Goal: Transaction & Acquisition: Book appointment/travel/reservation

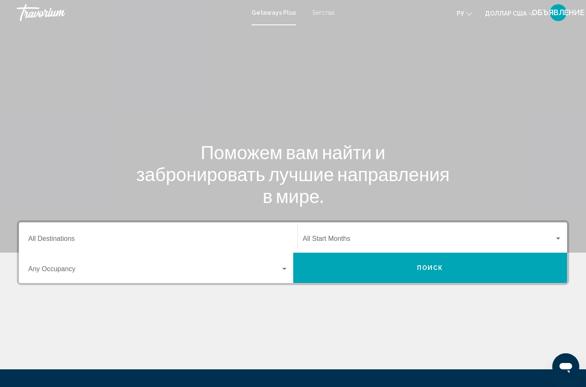
click at [77, 244] on input "Destination All Destinations" at bounding box center [158, 241] width 260 height 8
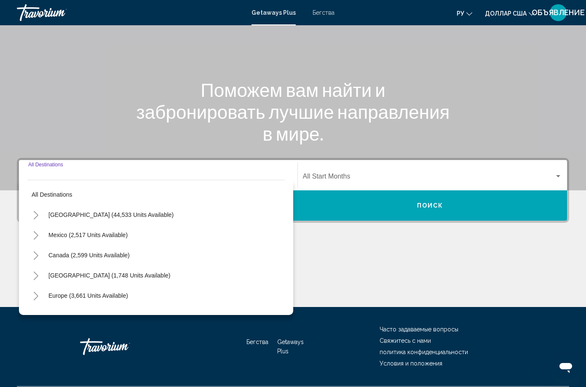
scroll to position [70, 0]
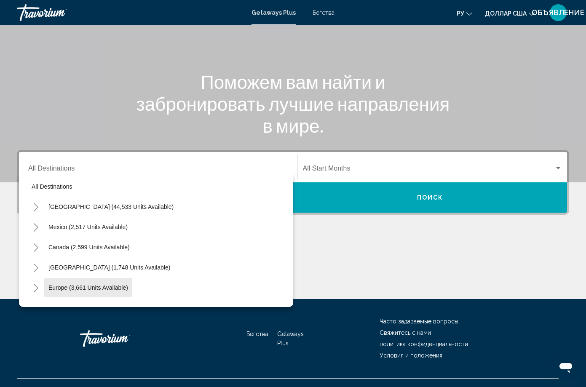
click at [79, 297] on button "Europe (3,661 units available)" at bounding box center [88, 287] width 88 height 19
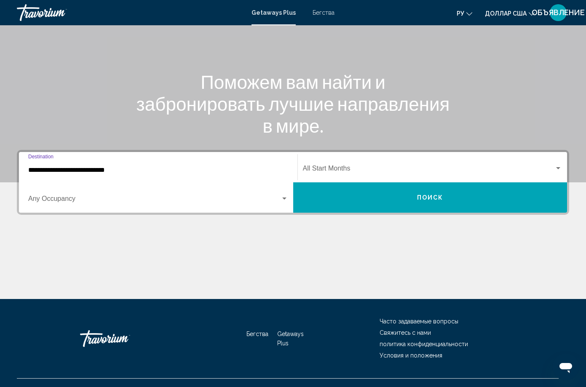
click at [105, 181] on div "**********" at bounding box center [158, 167] width 260 height 27
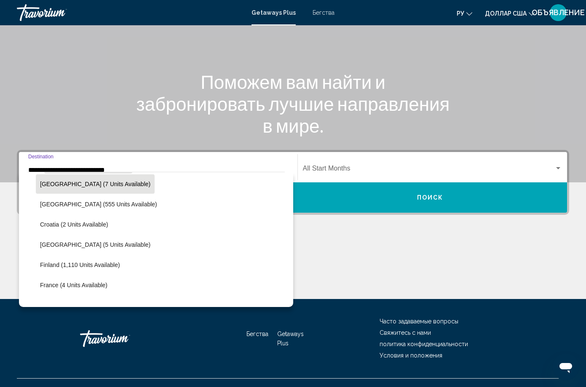
scroll to position [140, 0]
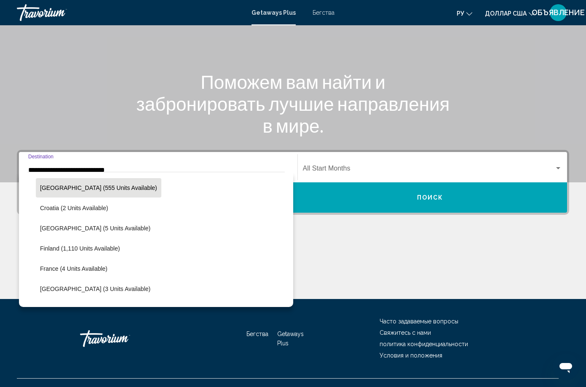
click at [77, 198] on button "[GEOGRAPHIC_DATA] (555 units available)" at bounding box center [99, 187] width 126 height 19
type input "**********"
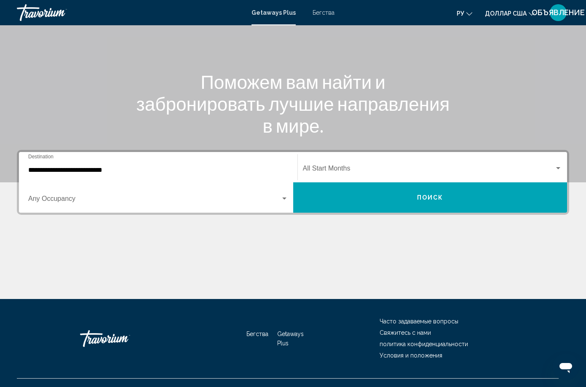
click at [303, 181] on div "Start Month All Start Months" at bounding box center [433, 167] width 260 height 27
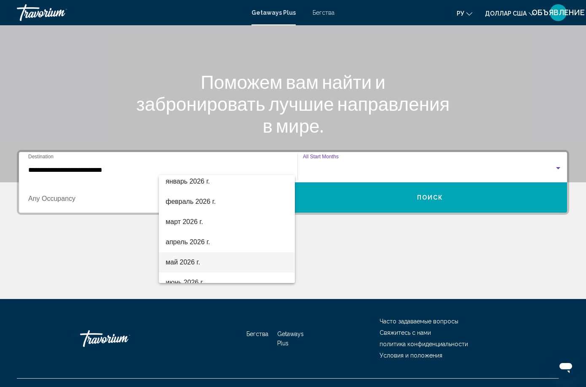
scroll to position [100, 0]
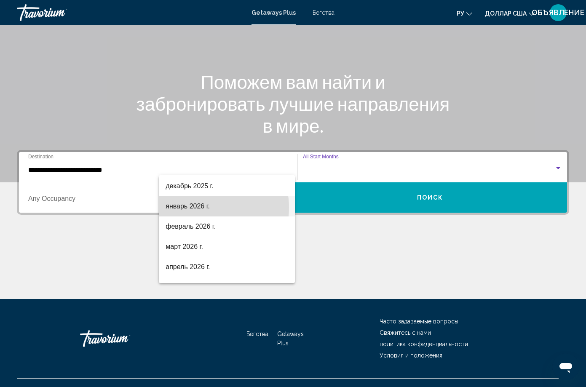
click at [201, 208] on font "январь 2026 г." at bounding box center [188, 206] width 44 height 7
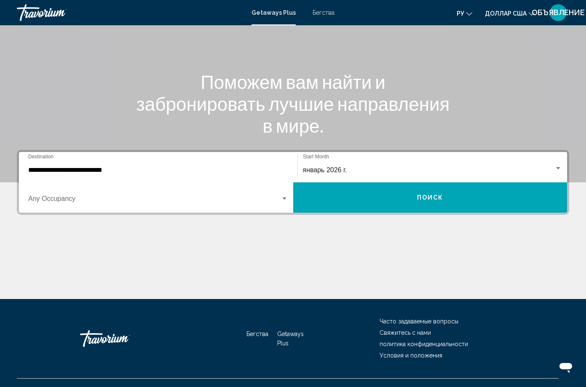
click at [288, 190] on div "Occupancy Any Occupancy" at bounding box center [158, 198] width 260 height 27
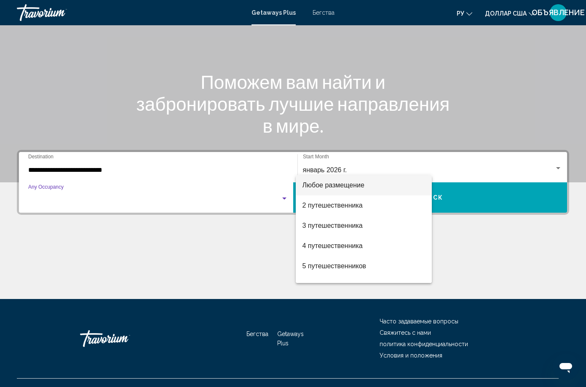
click at [376, 190] on span "Любое размещение" at bounding box center [363, 185] width 123 height 20
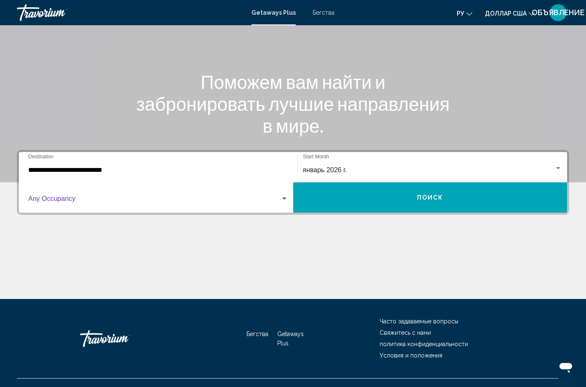
click at [469, 184] on button "Поиск" at bounding box center [430, 197] width 274 height 30
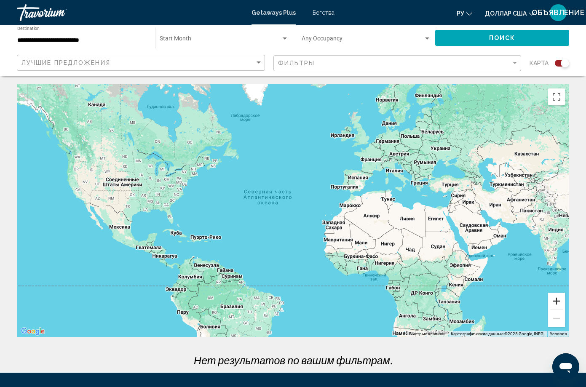
click at [561, 293] on button "Увеличить" at bounding box center [556, 301] width 17 height 17
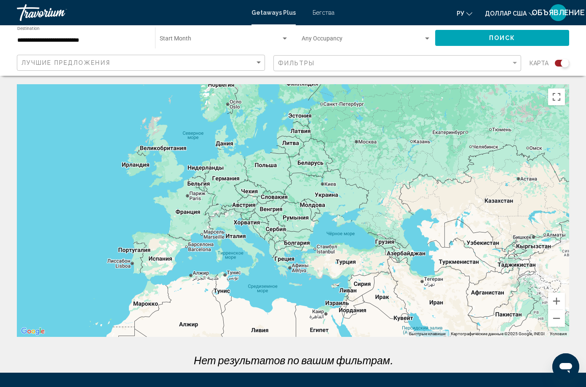
drag, startPoint x: 409, startPoint y: 189, endPoint x: 222, endPoint y: 275, distance: 205.8
click at [222, 275] on div "Основное содержание" at bounding box center [293, 210] width 552 height 253
click at [558, 293] on button "Увеличить" at bounding box center [556, 301] width 17 height 17
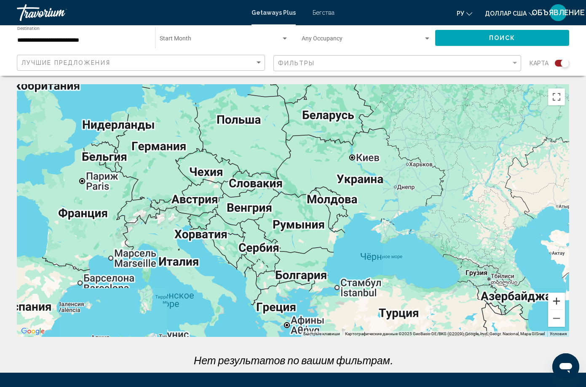
click at [557, 293] on button "Увеличить" at bounding box center [556, 301] width 17 height 17
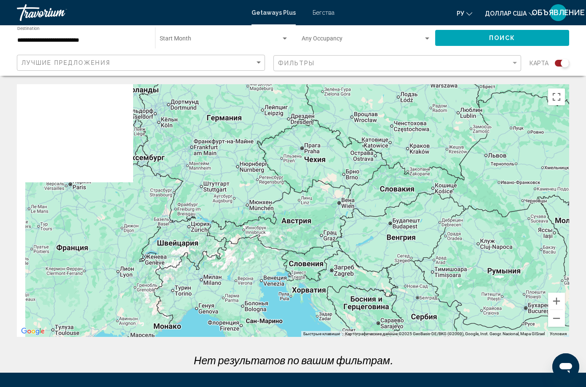
drag, startPoint x: 166, startPoint y: 182, endPoint x: 373, endPoint y: 214, distance: 210.1
click at [371, 215] on div "Основное содержание" at bounding box center [293, 210] width 552 height 253
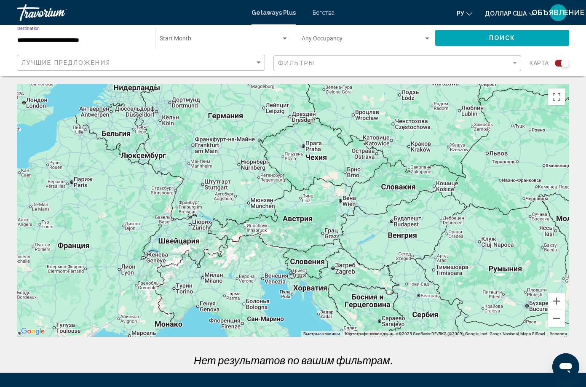
click at [84, 38] on input "**********" at bounding box center [81, 40] width 129 height 7
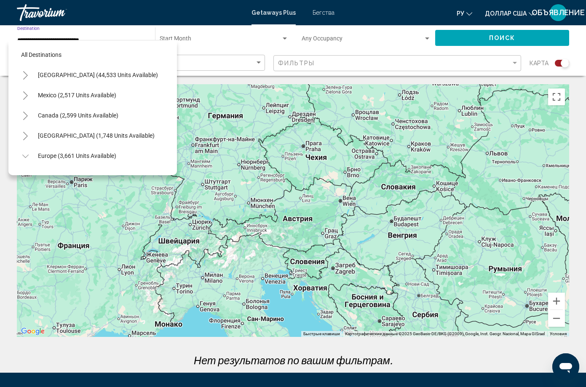
scroll to position [94, 0]
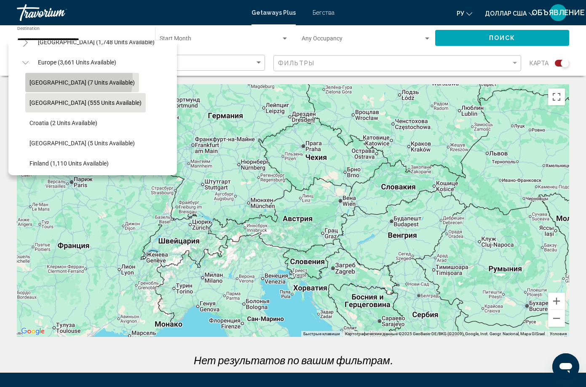
click at [78, 80] on span "[GEOGRAPHIC_DATA] (7 units available)" at bounding box center [81, 82] width 105 height 7
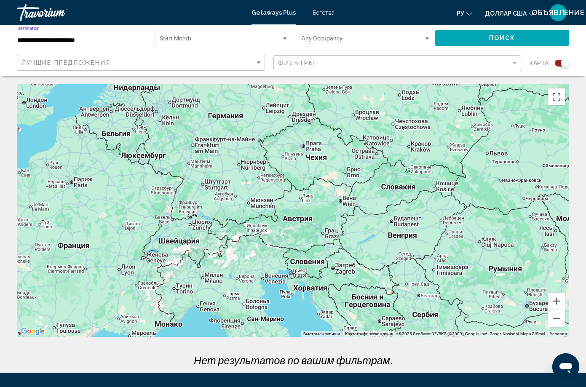
click at [172, 41] on span "Search widget" at bounding box center [220, 40] width 121 height 7
click at [134, 41] on font "Все начальные месяцы" at bounding box center [139, 40] width 64 height 7
click at [302, 40] on span "Search widget" at bounding box center [363, 40] width 122 height 7
click at [224, 40] on font "Любое размещение" at bounding box center [222, 40] width 54 height 7
click at [170, 40] on span "Search widget" at bounding box center [220, 40] width 121 height 7
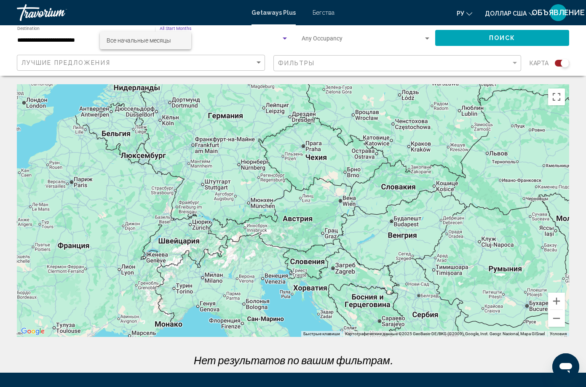
click at [174, 39] on span "Все начальные месяцы" at bounding box center [146, 41] width 78 height 18
click at [49, 42] on input "**********" at bounding box center [81, 40] width 129 height 7
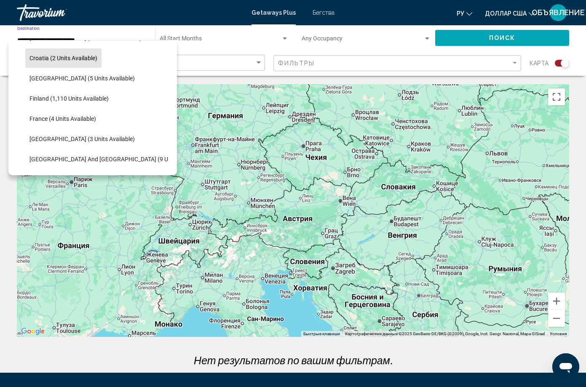
scroll to position [191, 0]
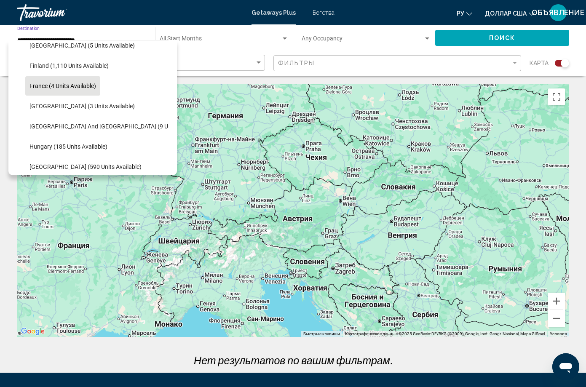
click at [69, 88] on span "France (4 units available)" at bounding box center [62, 86] width 67 height 7
type input "**********"
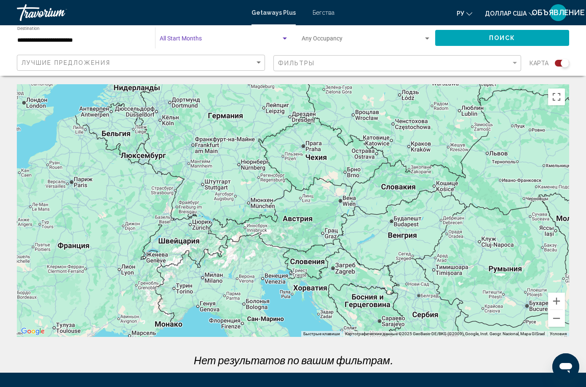
click at [283, 38] on div "Search widget" at bounding box center [285, 38] width 4 height 2
click at [178, 38] on span "Все начальные месяцы" at bounding box center [146, 41] width 78 height 18
click at [489, 36] on span "Поиск" at bounding box center [502, 38] width 27 height 7
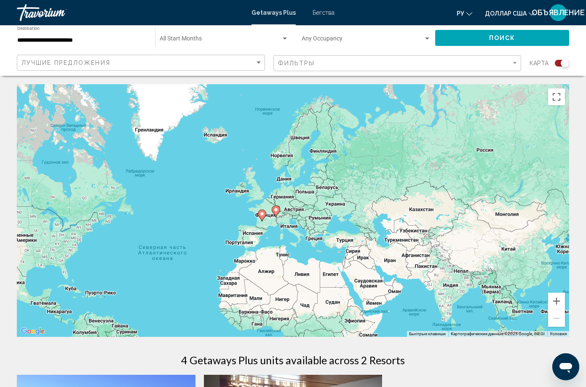
click at [302, 43] on span "Search widget" at bounding box center [363, 40] width 122 height 7
click at [217, 43] on font "Любое размещение" at bounding box center [222, 40] width 54 height 7
click at [160, 43] on span "Search widget" at bounding box center [220, 40] width 121 height 7
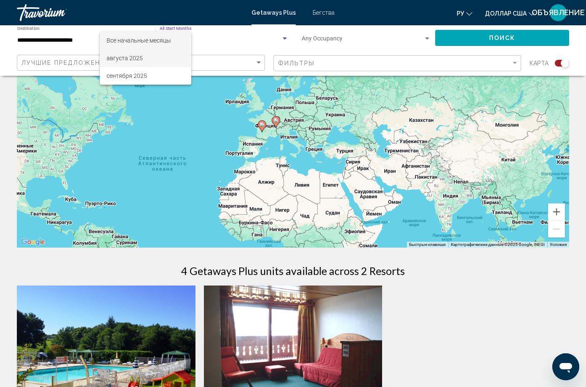
scroll to position [90, 0]
click at [263, 100] on div at bounding box center [293, 193] width 586 height 387
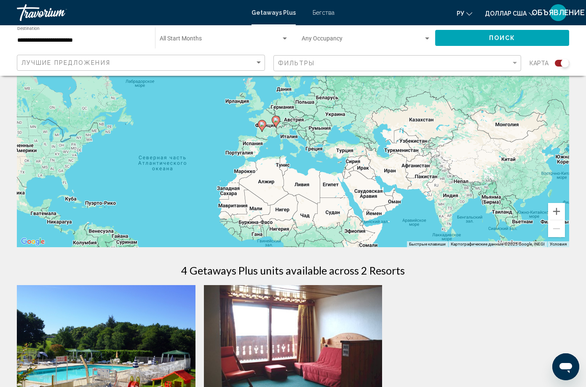
click at [262, 120] on icon "Основное содержание" at bounding box center [262, 125] width 8 height 11
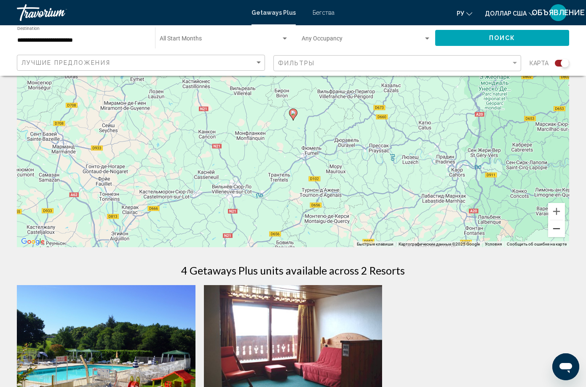
click at [552, 220] on button "Уменьшить" at bounding box center [556, 228] width 17 height 17
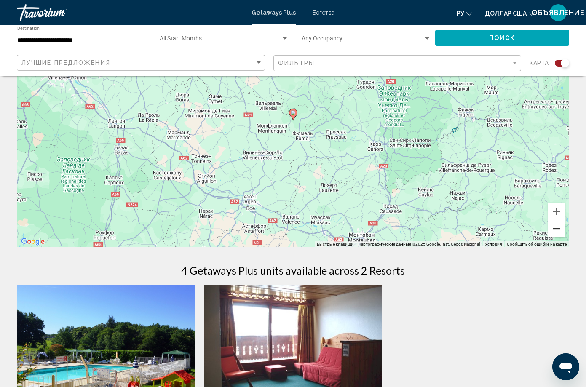
click at [552, 220] on button "Уменьшить" at bounding box center [556, 228] width 17 height 17
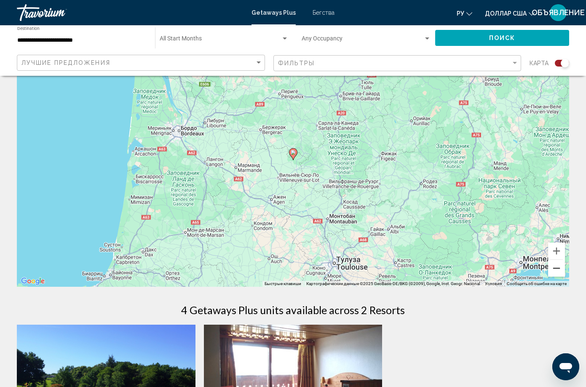
scroll to position [0, 0]
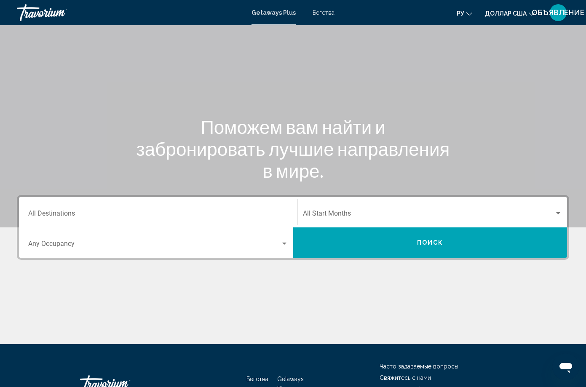
scroll to position [70, 0]
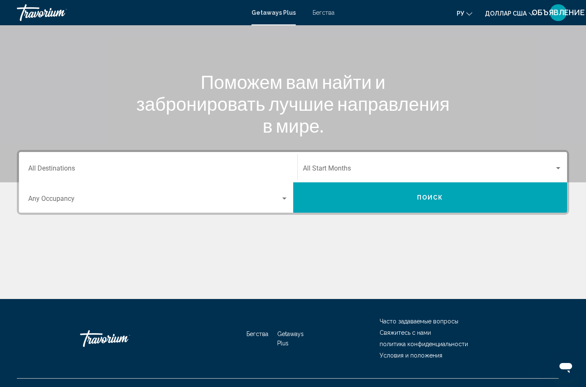
click at [59, 174] on input "Destination All Destinations" at bounding box center [158, 170] width 260 height 8
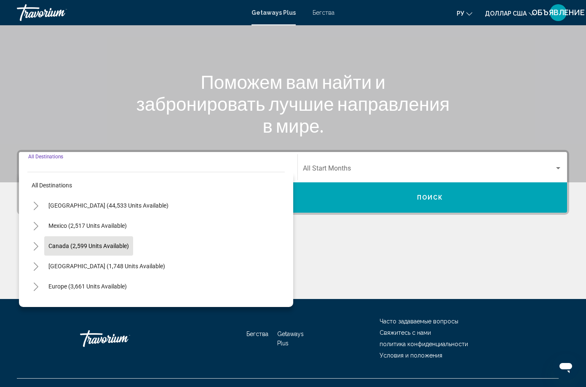
scroll to position [2, 0]
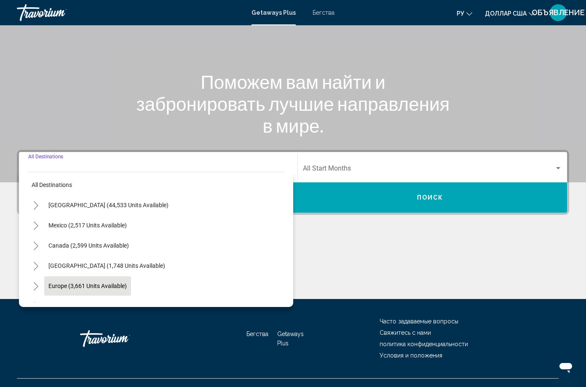
click at [94, 289] on span "Europe (3,661 units available)" at bounding box center [87, 286] width 78 height 7
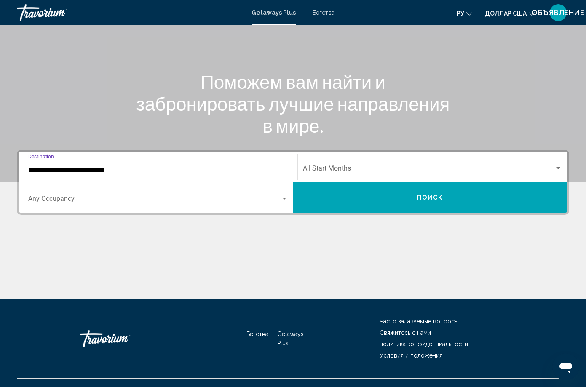
click at [131, 174] on input "**********" at bounding box center [158, 170] width 260 height 8
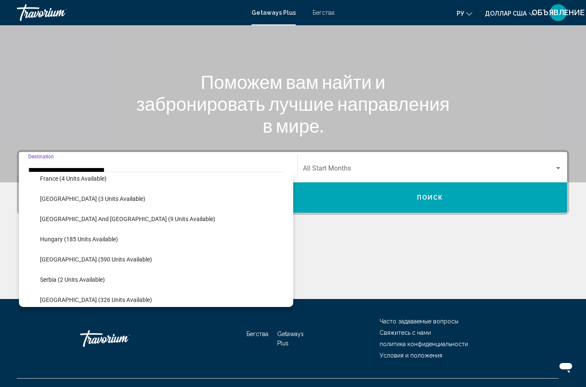
scroll to position [231, 0]
click at [303, 174] on span "Search widget" at bounding box center [429, 170] width 252 height 8
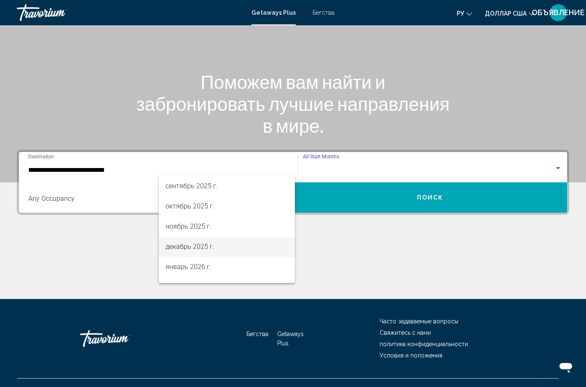
scroll to position [55, 0]
click at [205, 254] on font "январь 2026 г." at bounding box center [189, 251] width 46 height 8
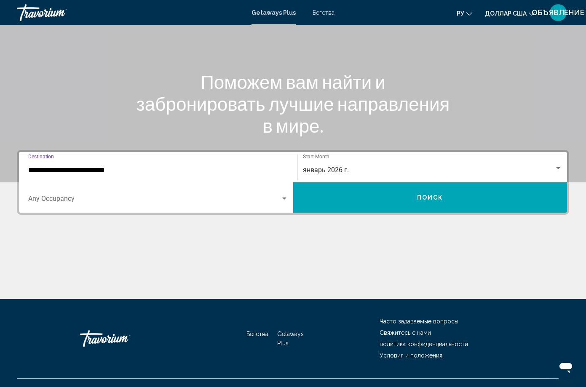
click at [139, 174] on input "**********" at bounding box center [158, 170] width 260 height 8
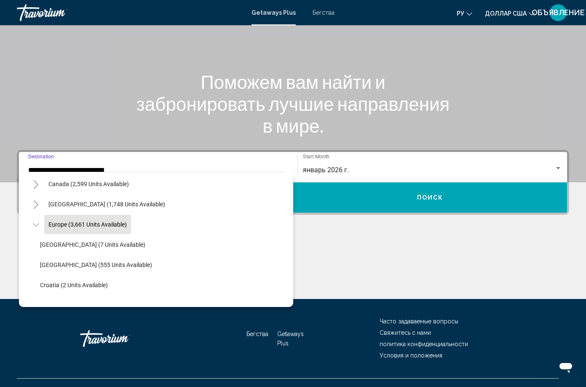
scroll to position [150, 0]
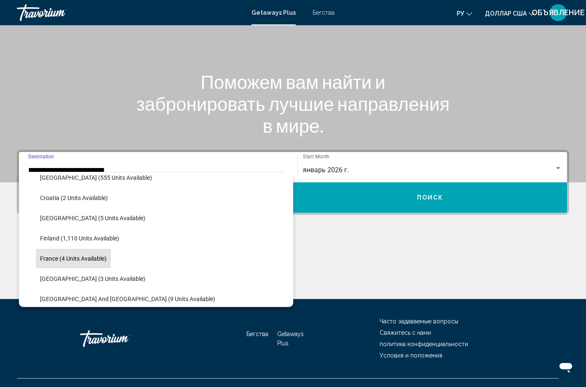
click at [85, 262] on span "France (4 units available)" at bounding box center [73, 258] width 67 height 7
type input "**********"
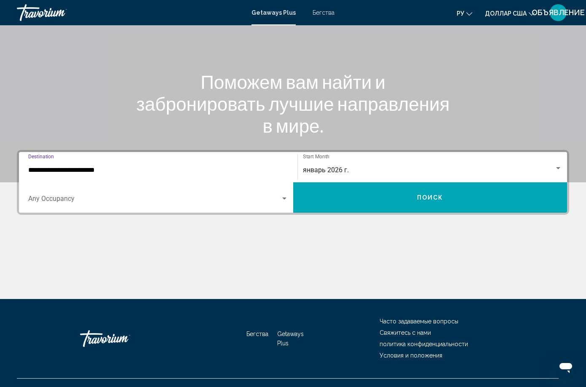
click at [466, 182] on button "Поиск" at bounding box center [430, 197] width 274 height 30
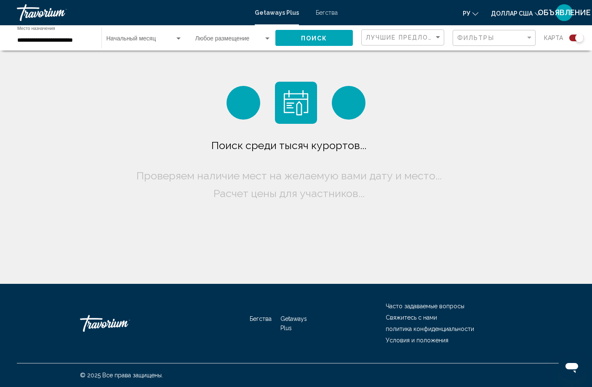
click at [51, 40] on input "**********" at bounding box center [55, 40] width 76 height 7
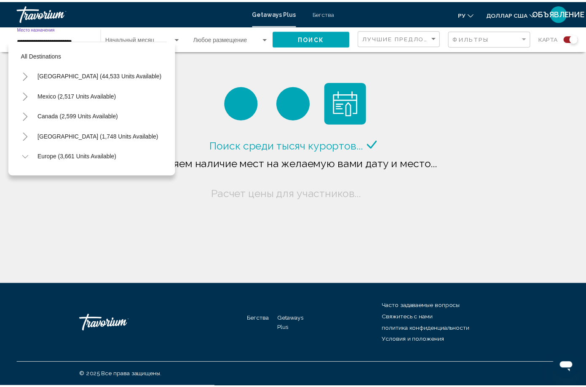
scroll to position [174, 0]
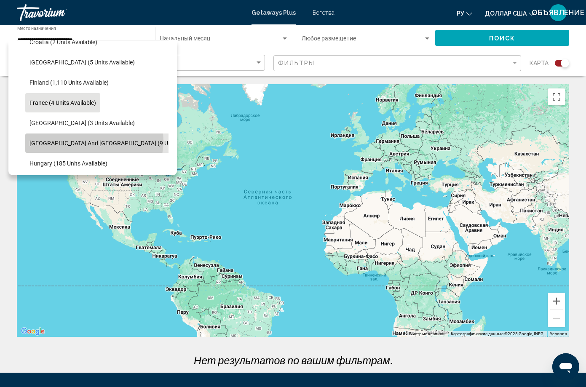
click at [94, 141] on span "[GEOGRAPHIC_DATA] and [GEOGRAPHIC_DATA] (9 units available)" at bounding box center [116, 143] width 175 height 7
type input "**********"
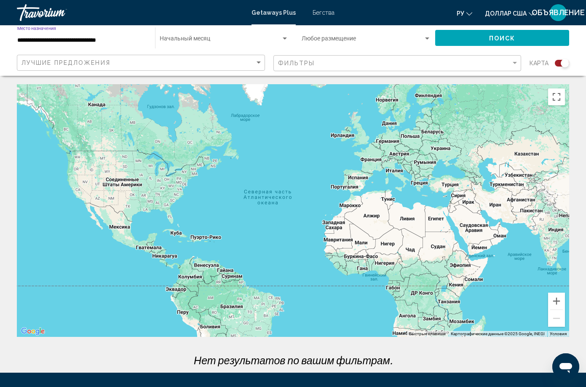
click at [175, 43] on div "Виджет поиска" at bounding box center [224, 40] width 129 height 7
click at [175, 43] on span "All Start Months" at bounding box center [145, 41] width 76 height 18
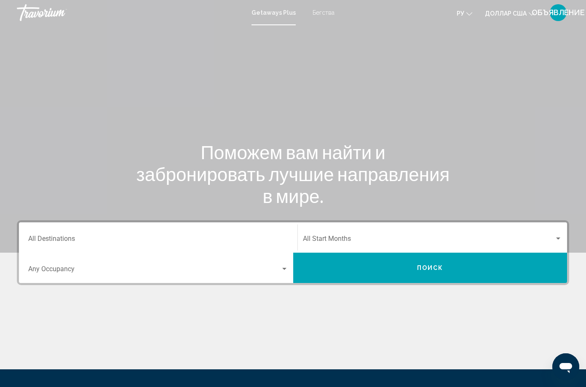
click at [96, 244] on input "Destination All Destinations" at bounding box center [158, 241] width 260 height 8
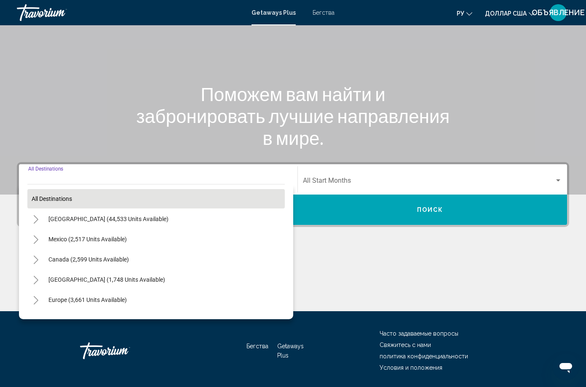
scroll to position [70, 0]
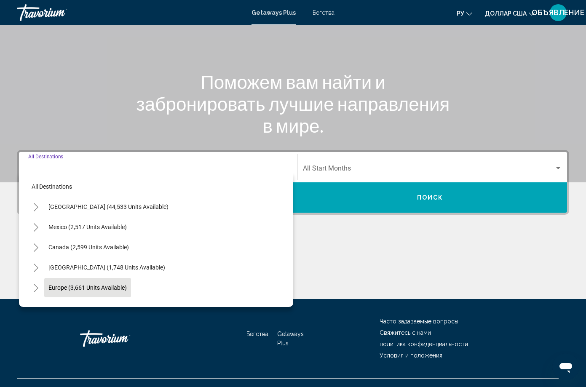
click at [102, 297] on button "Europe (3,661 units available)" at bounding box center [87, 287] width 87 height 19
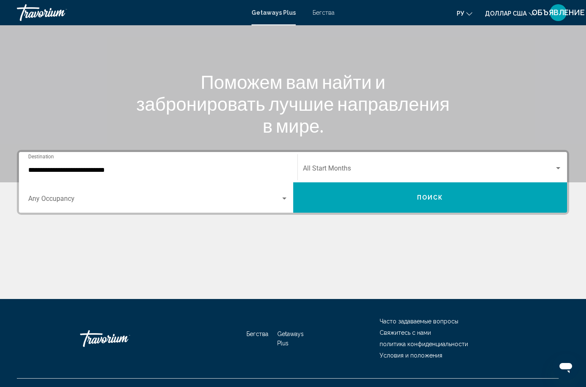
click at [89, 181] on div "**********" at bounding box center [158, 167] width 260 height 27
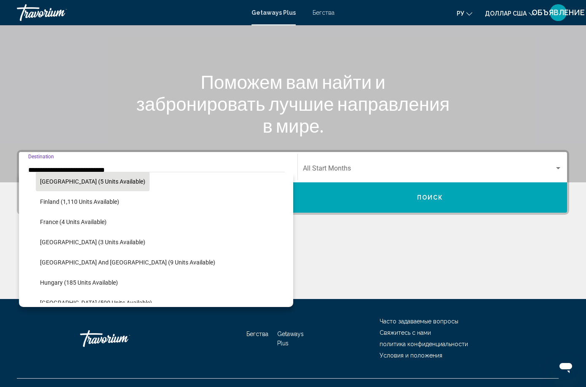
scroll to position [219, 0]
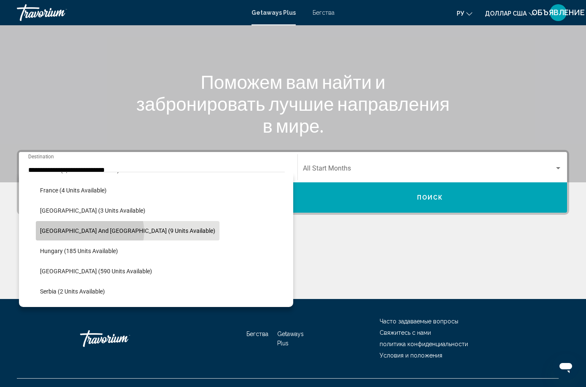
click at [87, 234] on span "[GEOGRAPHIC_DATA] and [GEOGRAPHIC_DATA] (9 units available)" at bounding box center [127, 230] width 175 height 7
type input "**********"
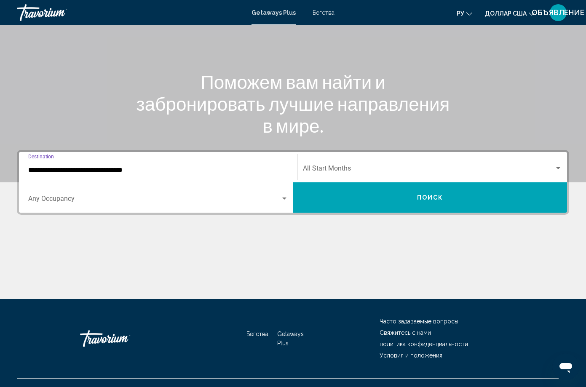
click at [303, 174] on span "Search widget" at bounding box center [429, 170] width 252 height 8
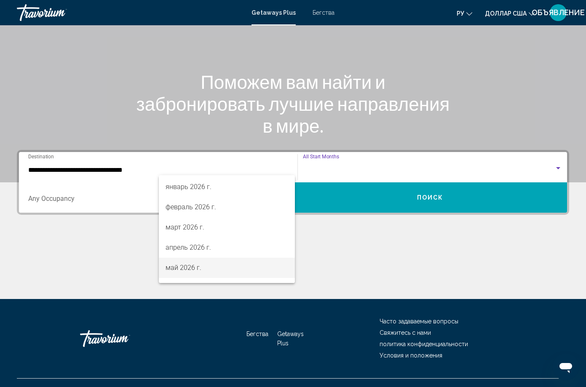
scroll to position [103, 0]
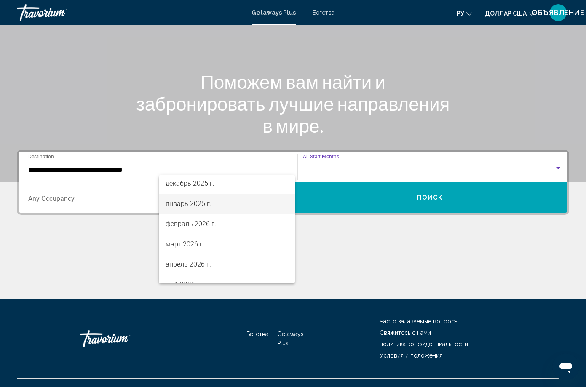
click at [198, 205] on font "январь 2026 г." at bounding box center [189, 204] width 46 height 8
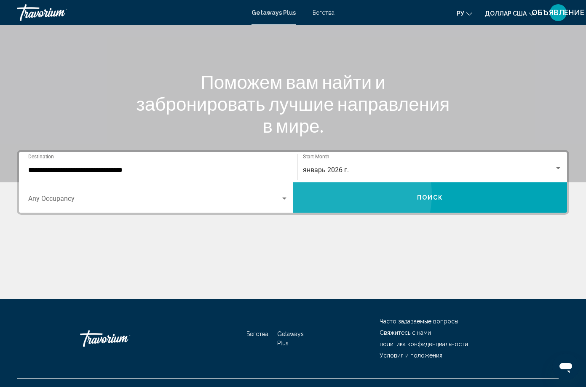
click at [478, 182] on button "Поиск" at bounding box center [430, 197] width 274 height 30
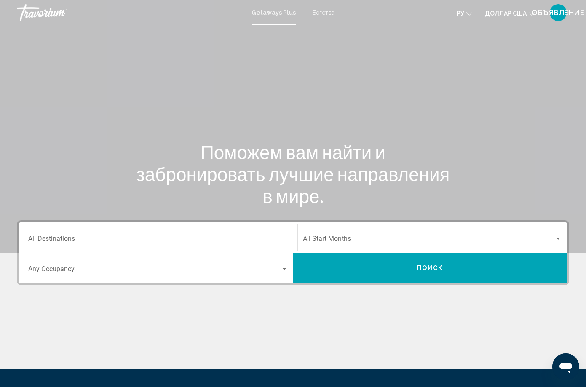
drag, startPoint x: 110, startPoint y: 261, endPoint x: 108, endPoint y: 246, distance: 14.8
click at [109, 251] on div "Destination All Destinations" at bounding box center [158, 238] width 260 height 27
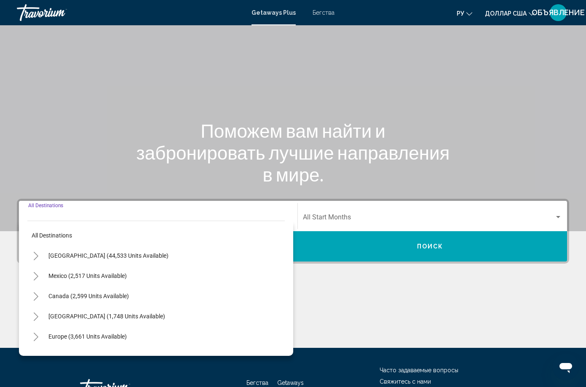
scroll to position [70, 0]
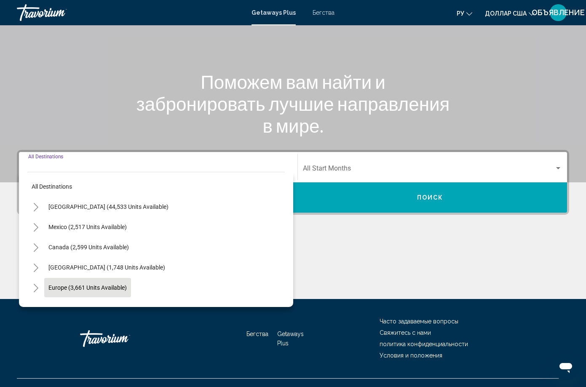
click at [93, 297] on button "Europe (3,661 units available)" at bounding box center [87, 287] width 87 height 19
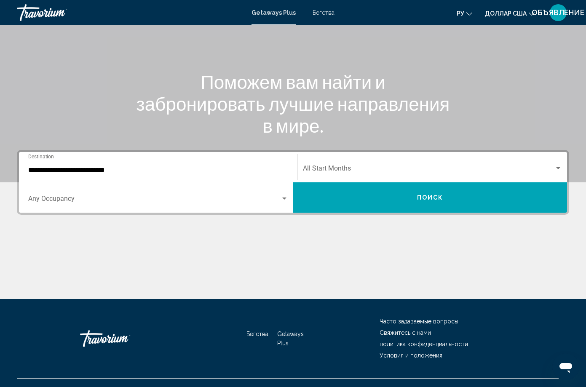
click at [110, 180] on div "**********" at bounding box center [158, 167] width 260 height 27
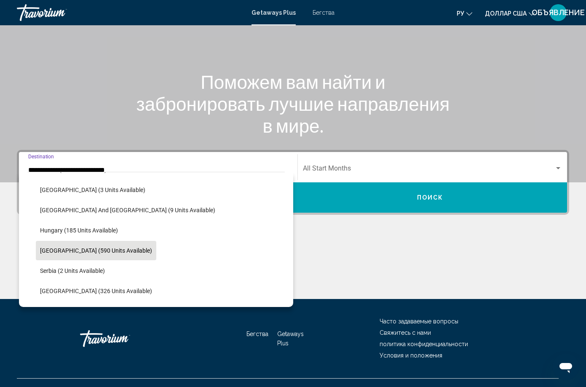
scroll to position [252, 0]
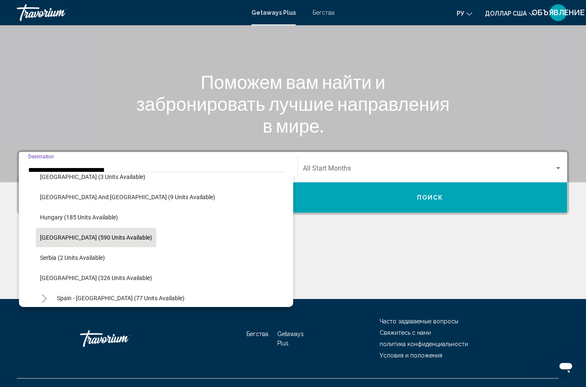
click at [96, 247] on button "[GEOGRAPHIC_DATA] (590 units available)" at bounding box center [96, 237] width 120 height 19
type input "**********"
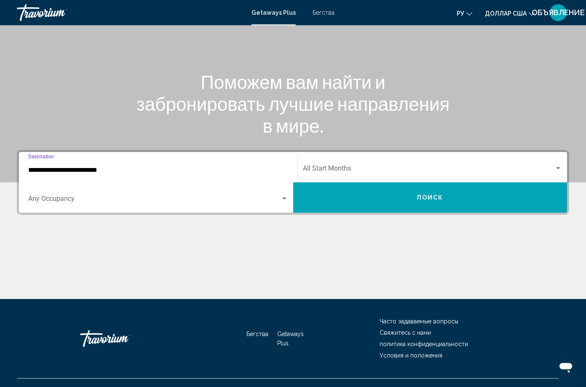
click at [303, 174] on span "Search widget" at bounding box center [429, 170] width 252 height 8
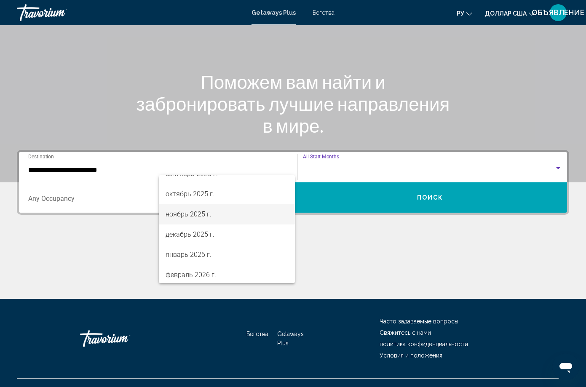
scroll to position [53, 0]
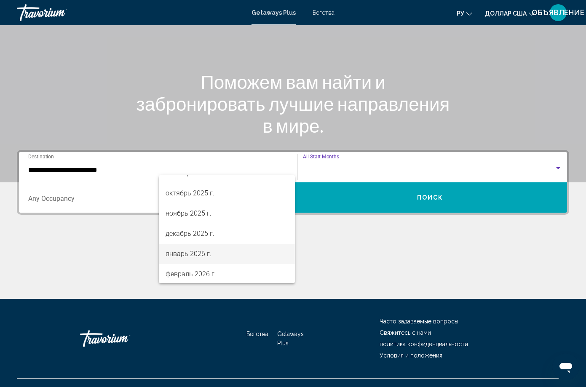
click at [201, 256] on font "январь 2026 г." at bounding box center [189, 254] width 46 height 8
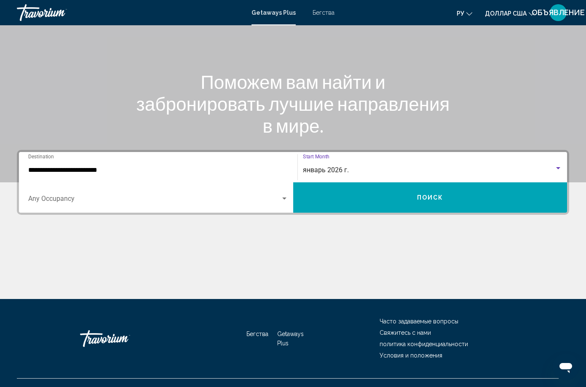
click at [464, 184] on button "Поиск" at bounding box center [430, 197] width 274 height 30
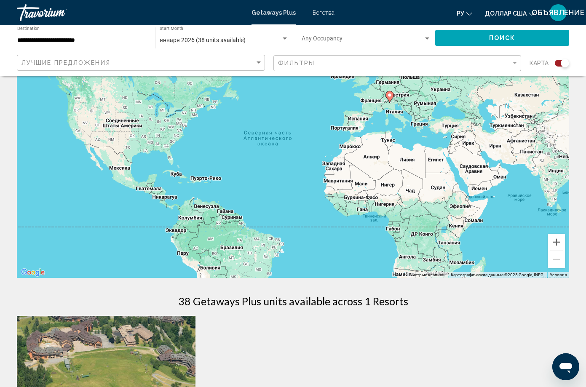
scroll to position [255, 0]
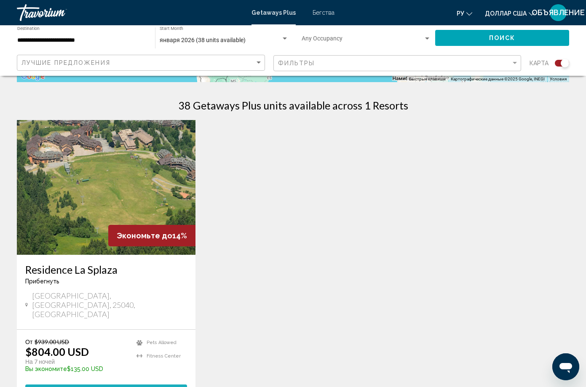
click at [85, 387] on span "View Resort" at bounding box center [85, 392] width 50 height 7
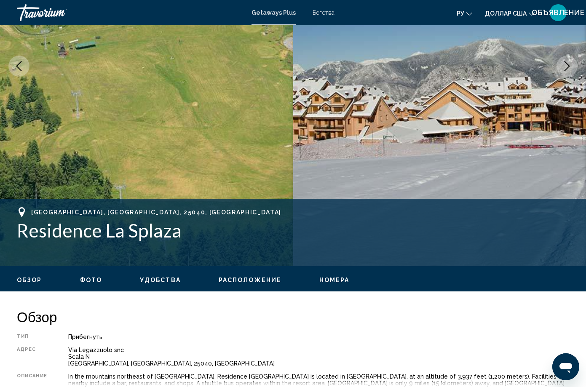
scroll to position [204, 0]
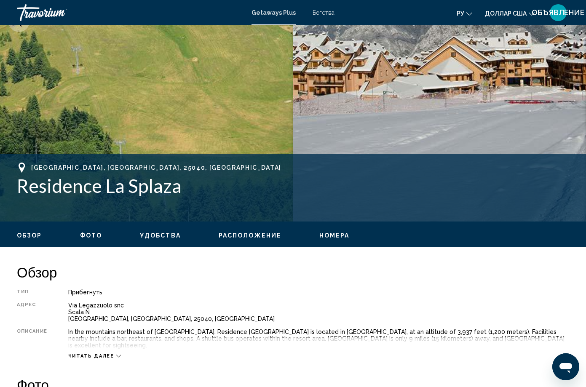
click at [82, 353] on span "Читать далее" at bounding box center [91, 355] width 46 height 5
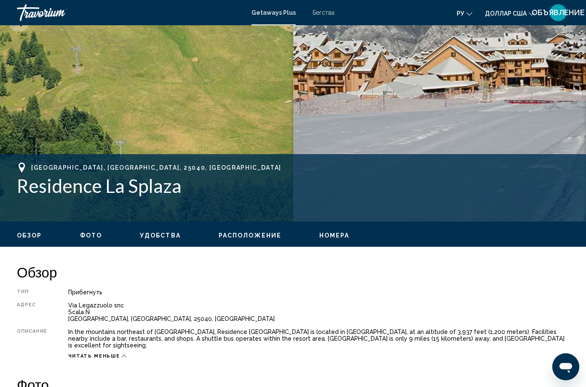
drag, startPoint x: 82, startPoint y: 202, endPoint x: 104, endPoint y: 199, distance: 22.9
click at [82, 353] on span "Читать меньше" at bounding box center [93, 355] width 51 height 5
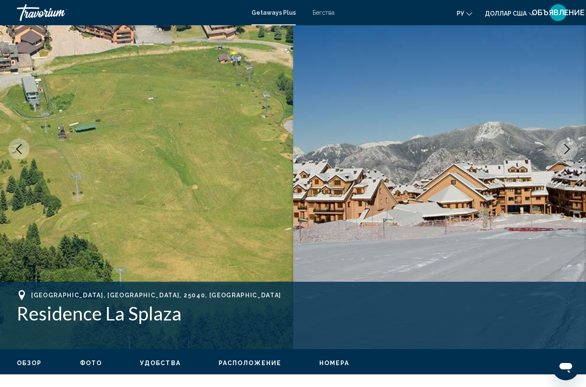
scroll to position [227, 0]
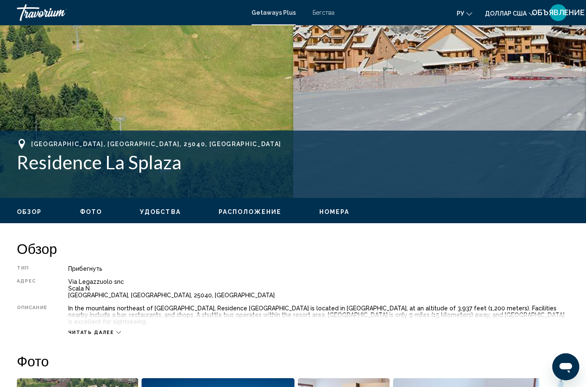
click at [116, 330] on icon "Основное содержание" at bounding box center [118, 332] width 5 height 5
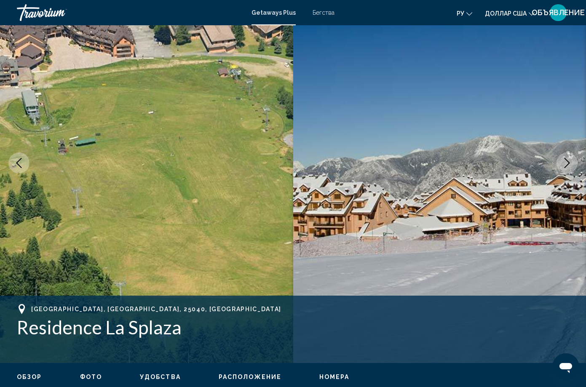
scroll to position [0, 0]
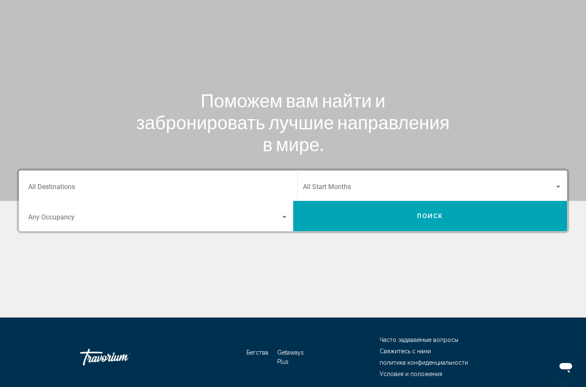
scroll to position [70, 0]
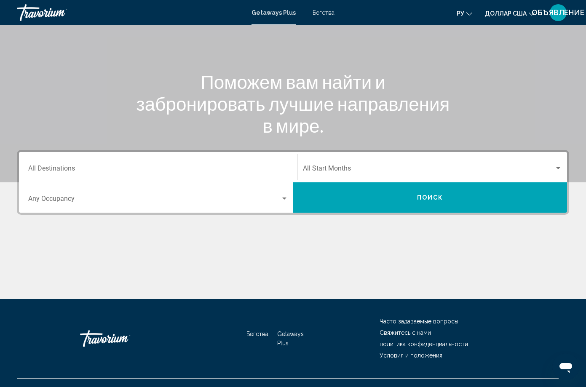
click at [303, 174] on span "Search widget" at bounding box center [429, 170] width 252 height 8
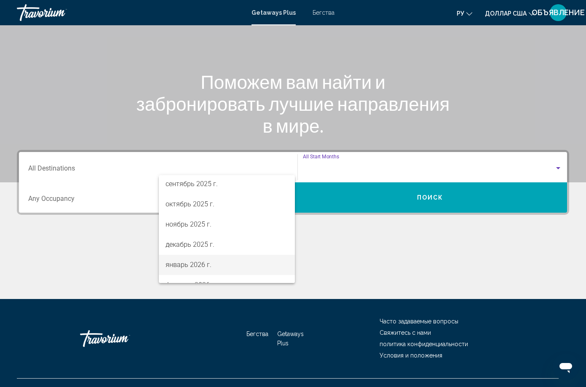
scroll to position [58, 0]
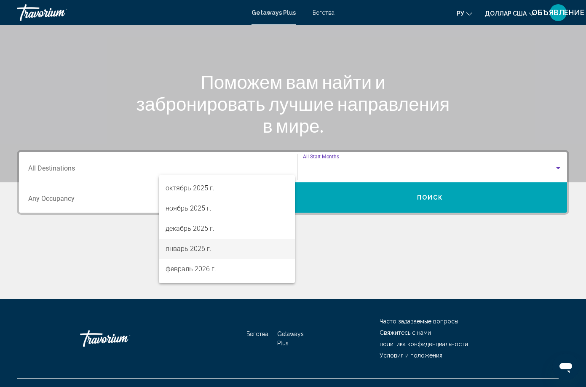
click at [195, 249] on font "январь 2026 г." at bounding box center [189, 249] width 46 height 8
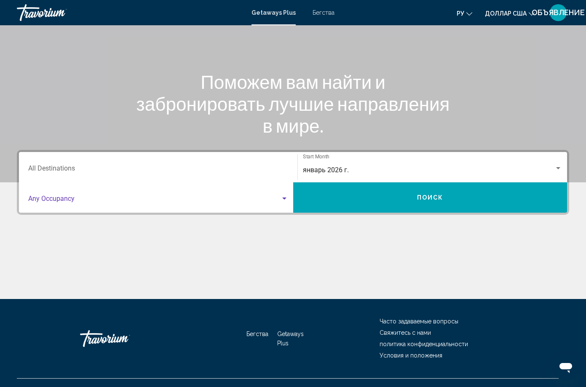
click at [281, 197] on span "Search widget" at bounding box center [154, 201] width 252 height 8
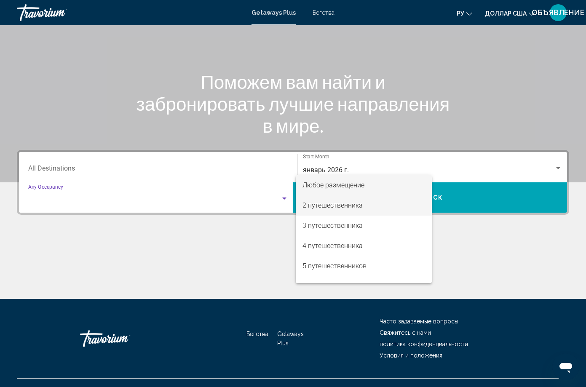
click at [339, 208] on font "2 путешественника" at bounding box center [332, 205] width 60 height 8
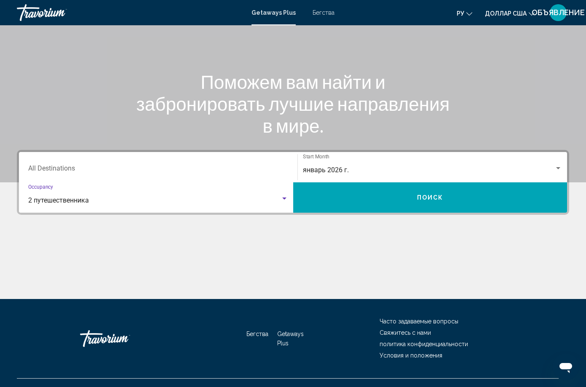
click at [493, 189] on button "Поиск" at bounding box center [430, 197] width 274 height 30
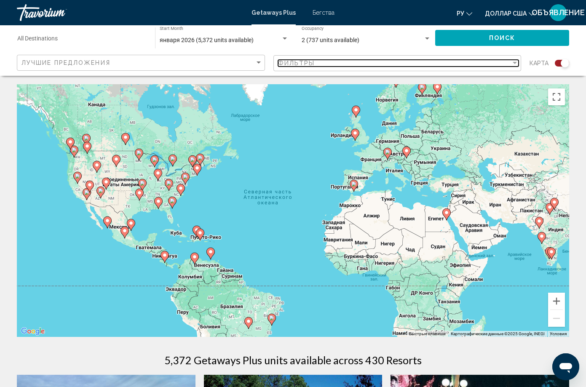
click at [315, 60] on span "Фильтры" at bounding box center [296, 63] width 37 height 7
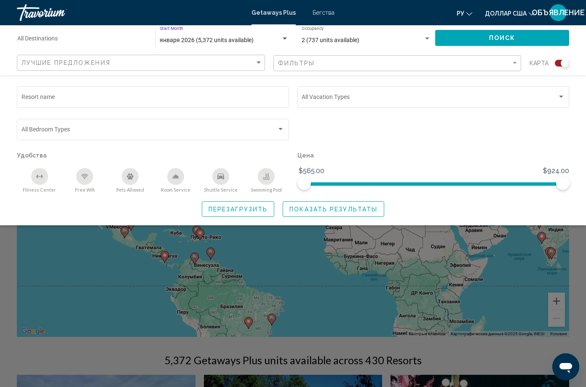
click at [283, 39] on div "Search widget" at bounding box center [285, 38] width 4 height 2
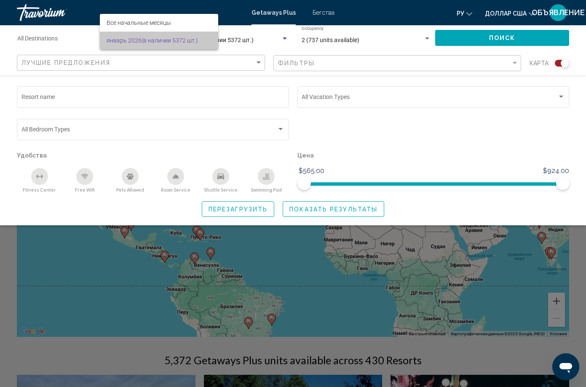
click at [178, 39] on font "(в наличии 5372 шт.)" at bounding box center [170, 40] width 56 height 7
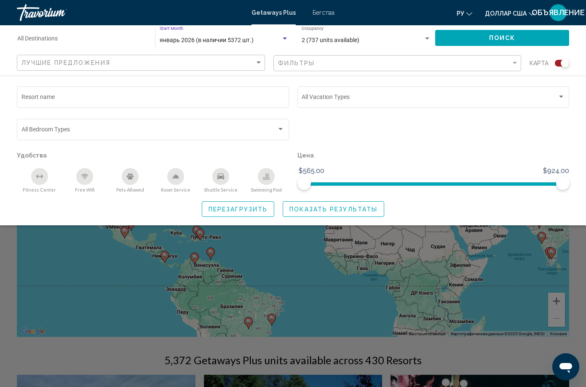
click at [64, 40] on input "Destination All Destinations" at bounding box center [81, 40] width 129 height 7
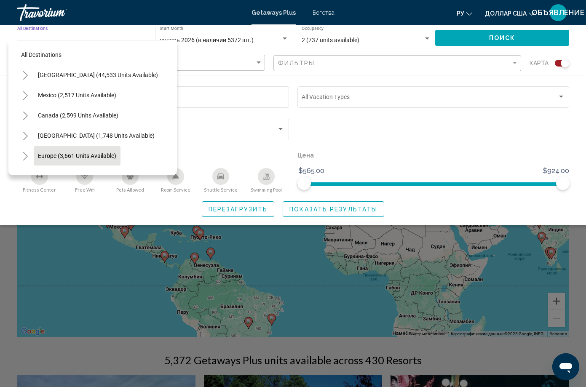
click at [72, 150] on button "Europe (3,661 units available)" at bounding box center [77, 155] width 87 height 19
type input "**********"
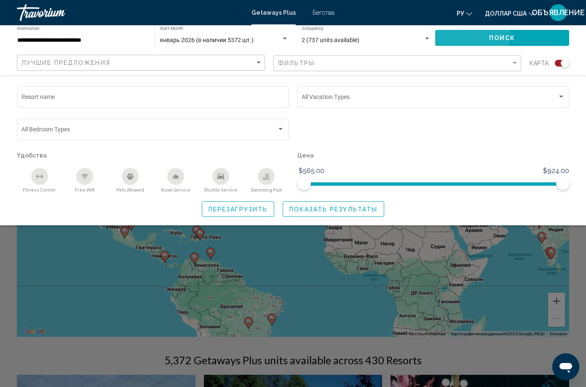
click at [489, 35] on span "Поиск" at bounding box center [502, 38] width 27 height 7
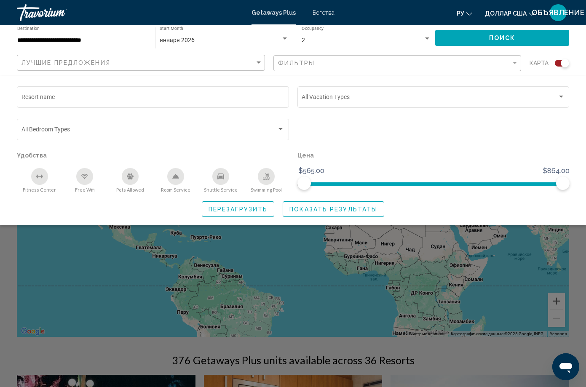
click at [472, 219] on div "Search widget" at bounding box center [293, 256] width 586 height 261
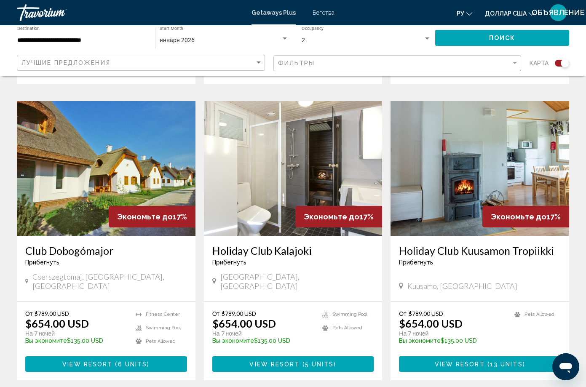
scroll to position [1272, 0]
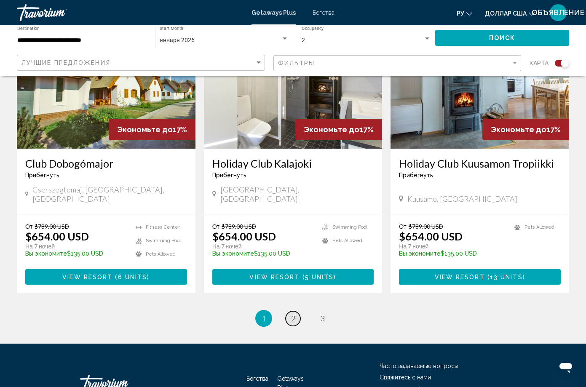
click at [294, 314] on span "2" at bounding box center [293, 318] width 4 height 9
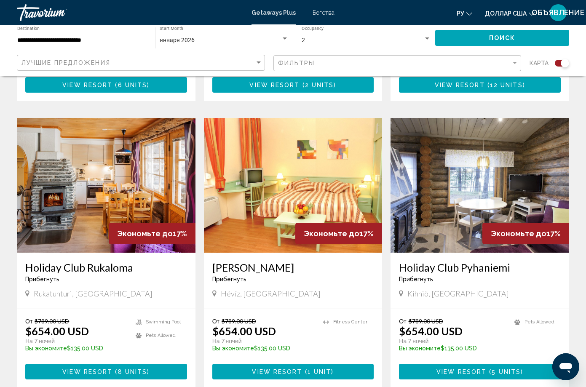
scroll to position [1231, 0]
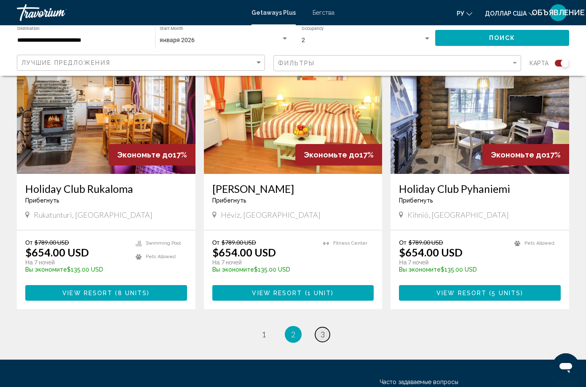
click at [322, 330] on span "3" at bounding box center [323, 334] width 4 height 9
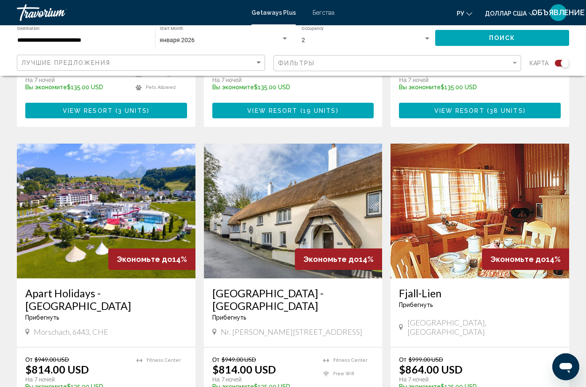
scroll to position [1259, 0]
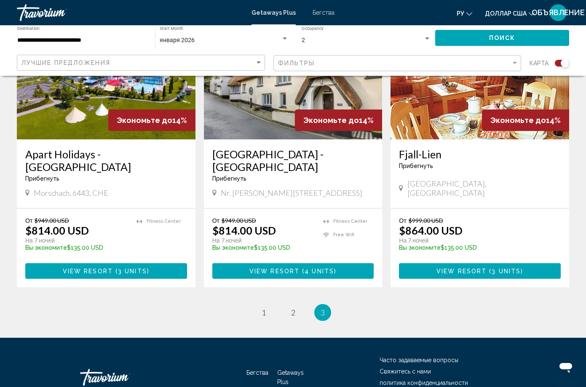
click at [429, 263] on button "View Resort ( 3 units )" at bounding box center [480, 271] width 162 height 16
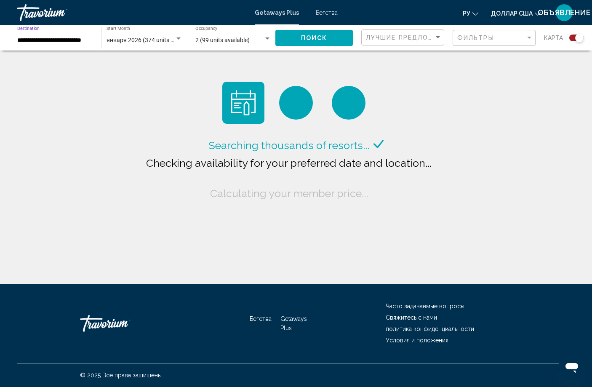
click at [75, 42] on input "**********" at bounding box center [55, 40] width 76 height 7
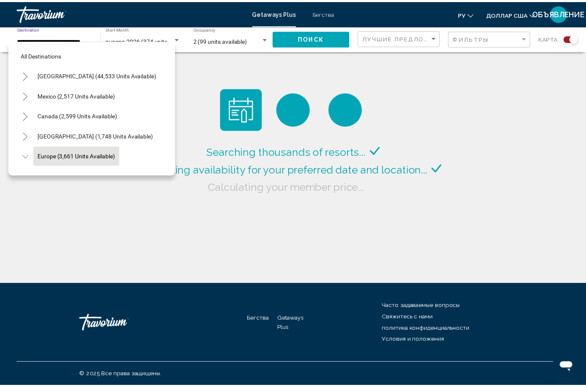
scroll to position [53, 0]
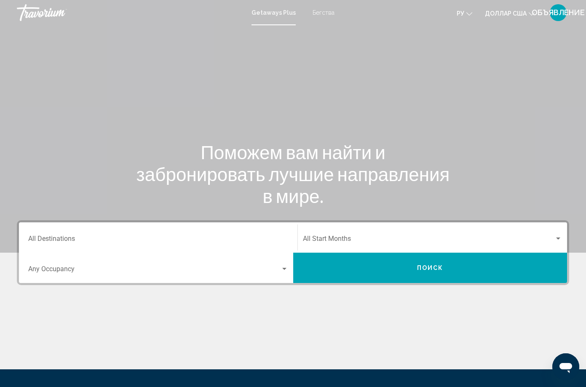
click at [126, 251] on div "Destination All Destinations" at bounding box center [158, 238] width 260 height 27
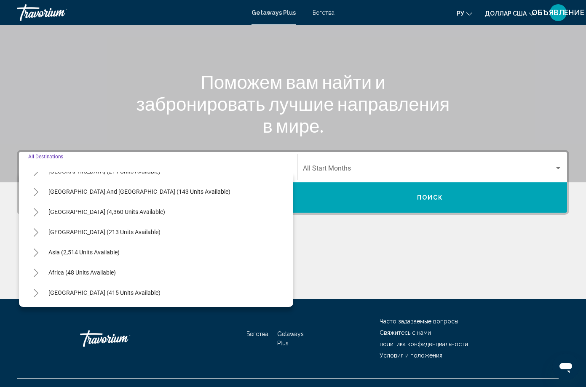
scroll to position [143, 0]
click at [88, 296] on span "[GEOGRAPHIC_DATA] (415 units available)" at bounding box center [104, 292] width 112 height 7
type input "**********"
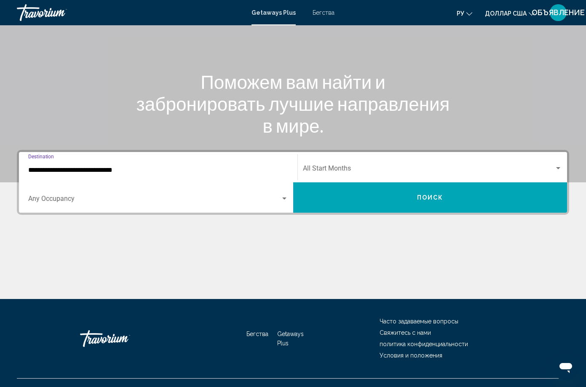
click at [468, 182] on button "Поиск" at bounding box center [430, 197] width 274 height 30
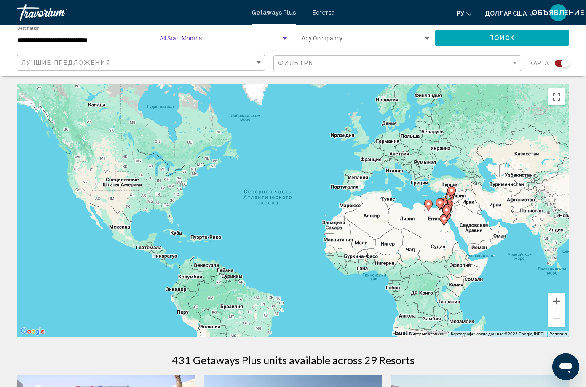
click at [160, 38] on span "Search widget" at bounding box center [220, 40] width 121 height 7
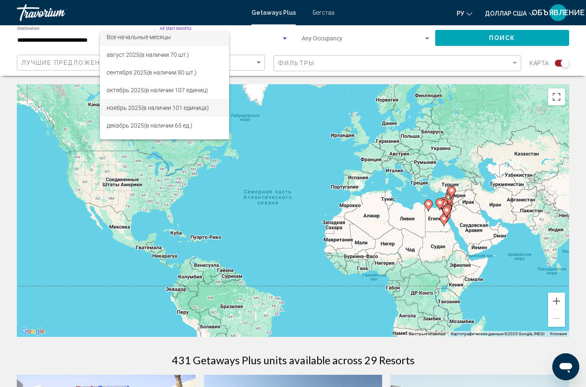
scroll to position [34, 0]
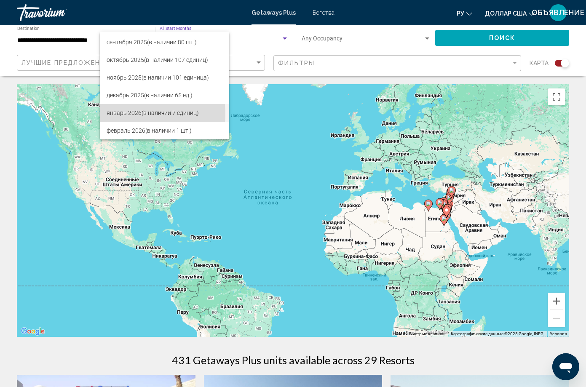
click at [130, 114] on font "январь 2026" at bounding box center [124, 113] width 35 height 7
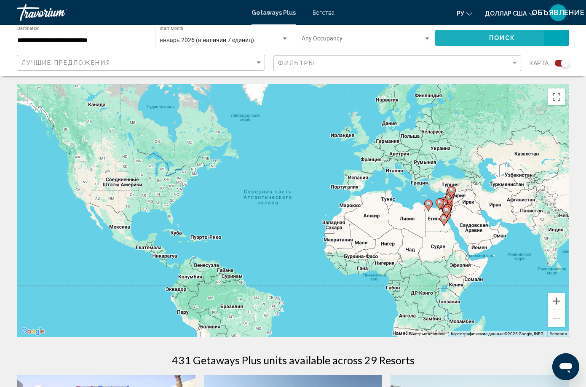
click at [435, 40] on button "Поиск" at bounding box center [502, 38] width 134 height 16
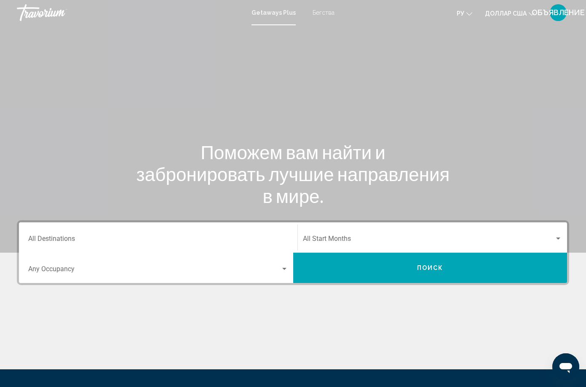
click at [119, 248] on div "Destination All Destinations" at bounding box center [158, 238] width 260 height 27
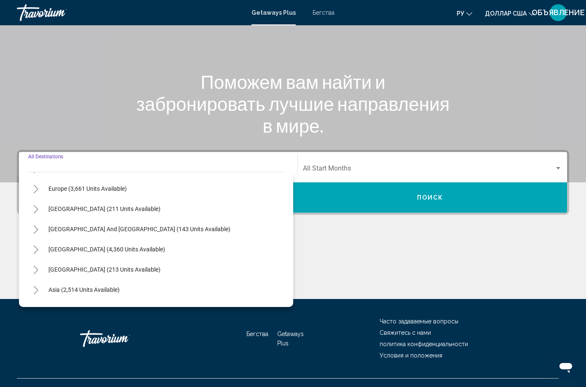
scroll to position [143, 0]
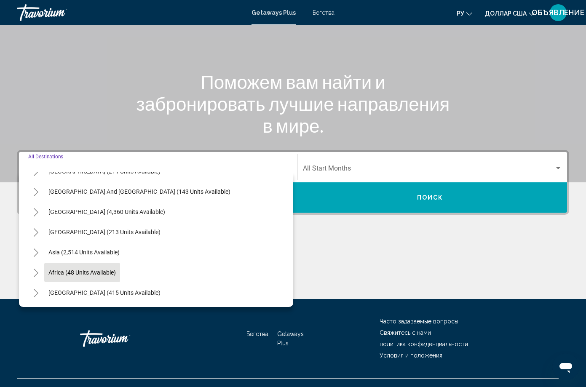
click at [111, 276] on span "Africa (48 units available)" at bounding box center [81, 272] width 67 height 7
type input "**********"
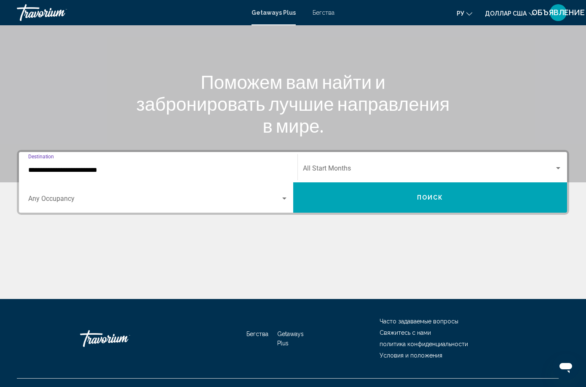
click at [303, 174] on span "Search widget" at bounding box center [429, 170] width 252 height 8
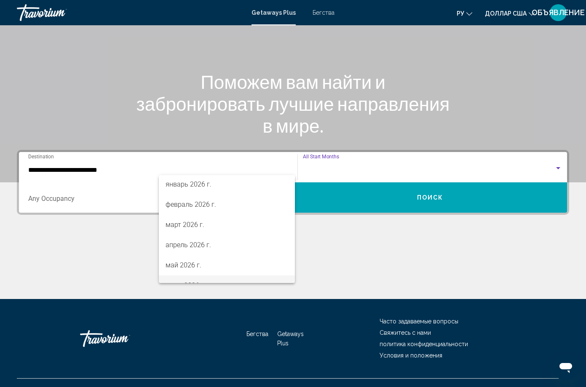
scroll to position [96, 0]
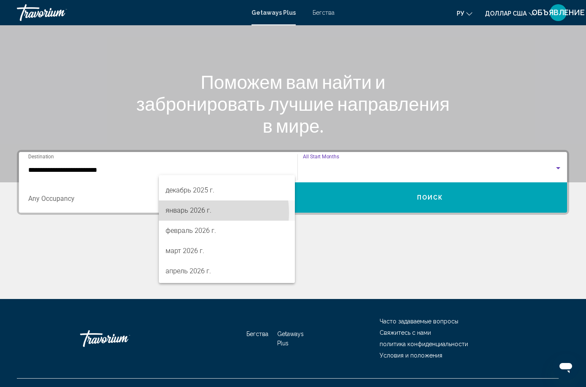
click at [195, 213] on font "январь 2026 г." at bounding box center [189, 210] width 46 height 8
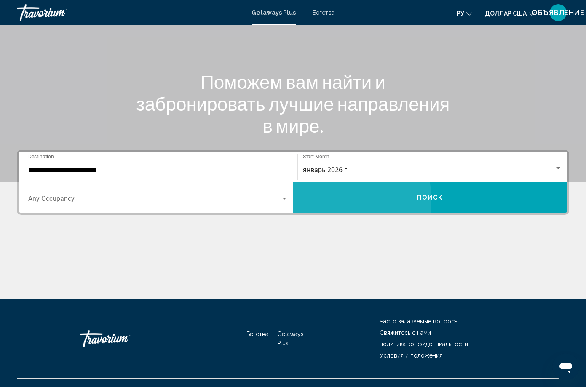
click at [465, 185] on button "Поиск" at bounding box center [430, 197] width 274 height 30
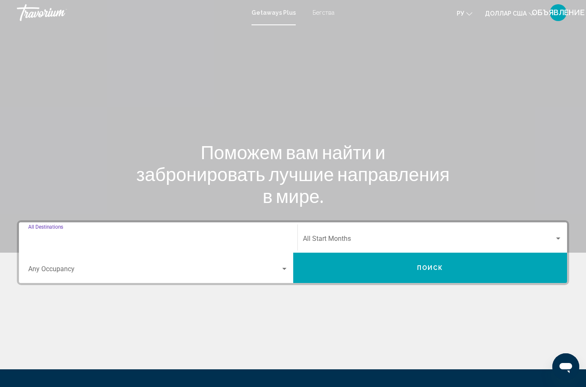
click at [108, 244] on input "Destination All Destinations" at bounding box center [158, 241] width 260 height 8
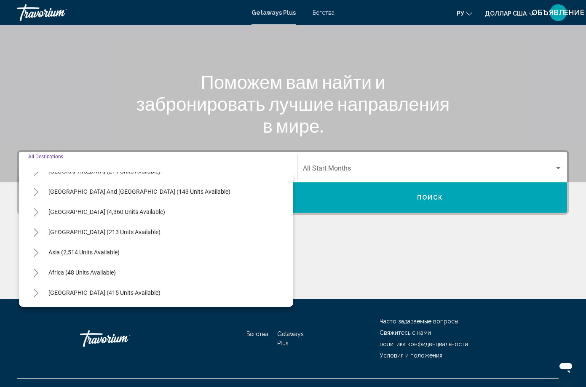
scroll to position [143, 0]
click at [107, 282] on button "Africa (48 units available)" at bounding box center [82, 272] width 76 height 19
type input "**********"
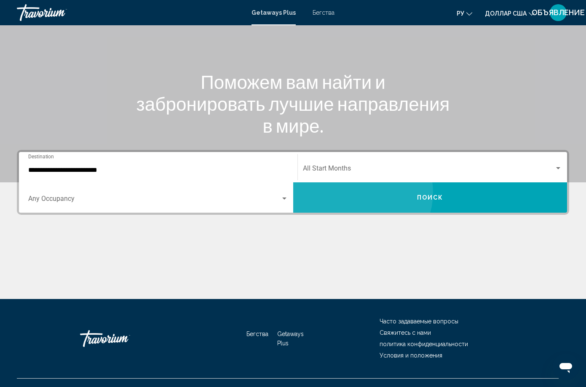
click at [497, 182] on button "Поиск" at bounding box center [430, 197] width 274 height 30
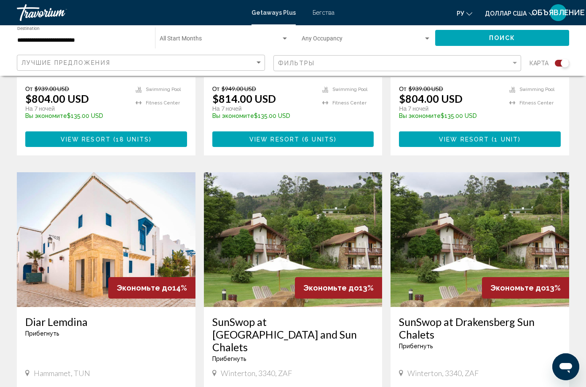
scroll to position [1183, 0]
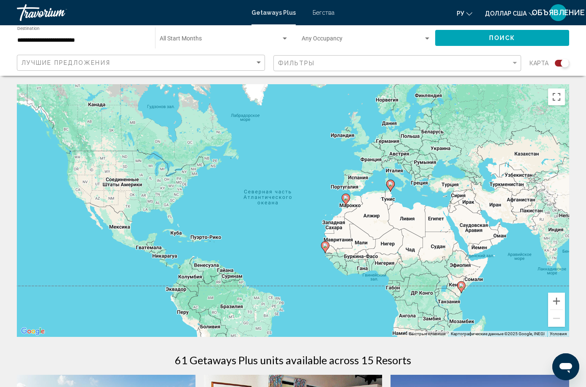
click at [325, 243] on image "Основное содержание" at bounding box center [325, 245] width 5 height 5
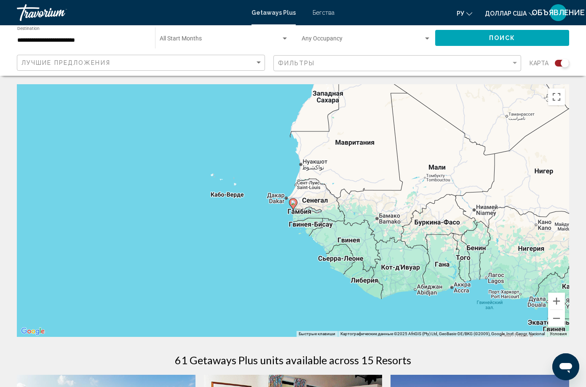
click at [292, 200] on image "Основное содержание" at bounding box center [293, 202] width 5 height 5
type input "**********"
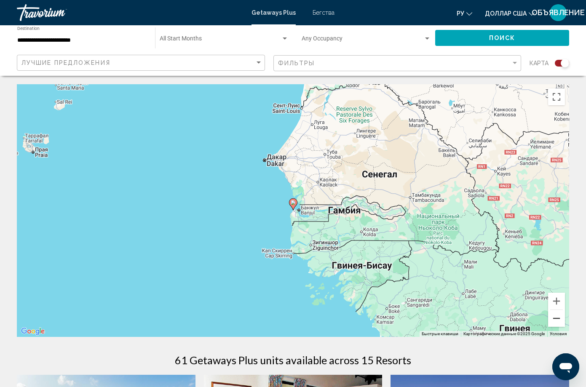
click at [559, 310] on button "Уменьшить" at bounding box center [556, 318] width 17 height 17
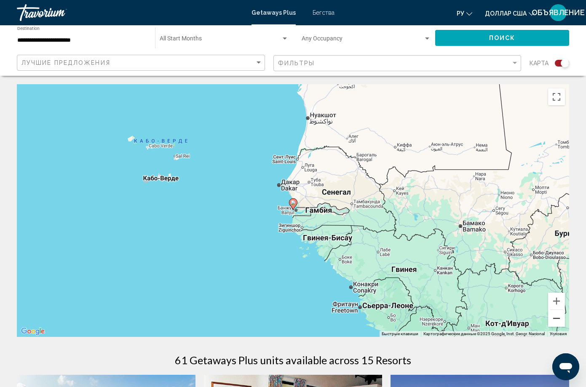
click at [559, 310] on button "Уменьшить" at bounding box center [556, 318] width 17 height 17
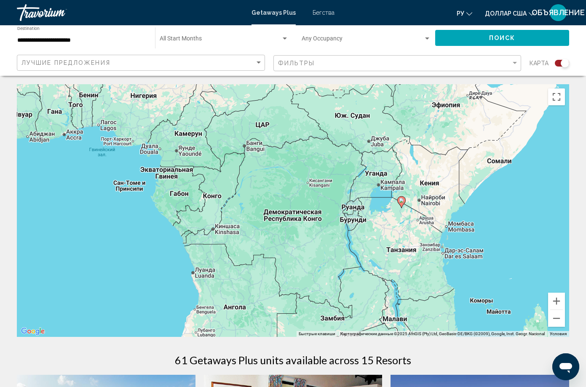
drag, startPoint x: 471, startPoint y: 149, endPoint x: 84, endPoint y: -5, distance: 417.1
click at [84, 0] on html "**********" at bounding box center [293, 193] width 586 height 387
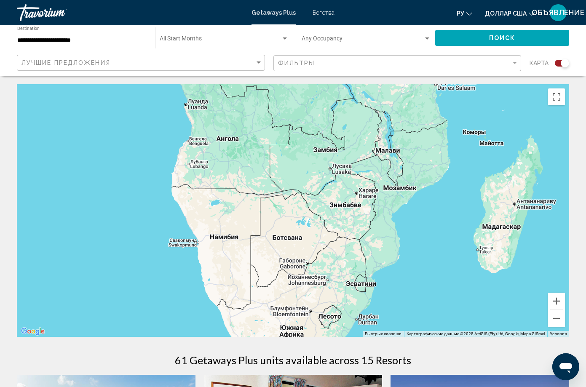
drag, startPoint x: 476, startPoint y: 236, endPoint x: 467, endPoint y: 69, distance: 167.5
click at [467, 84] on div "Чтобы активировать перетаскивание с помощью клавиатуры, нажмите Alt + Ввод. Пос…" at bounding box center [293, 210] width 552 height 253
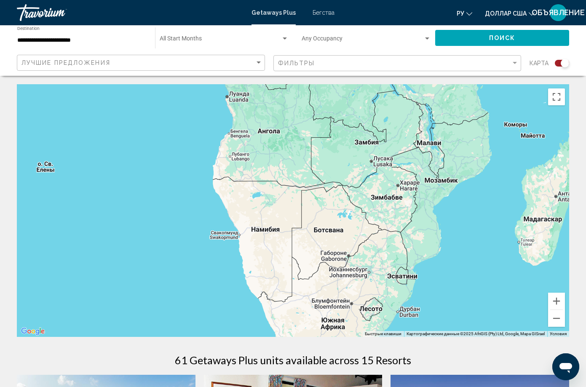
drag, startPoint x: 359, startPoint y: 263, endPoint x: 401, endPoint y: 251, distance: 43.5
click at [401, 252] on div "Чтобы активировать перетаскивание с помощью клавиатуры, нажмите Alt + Ввод. Пос…" at bounding box center [293, 210] width 552 height 253
click at [558, 310] on button "Уменьшить" at bounding box center [556, 318] width 17 height 17
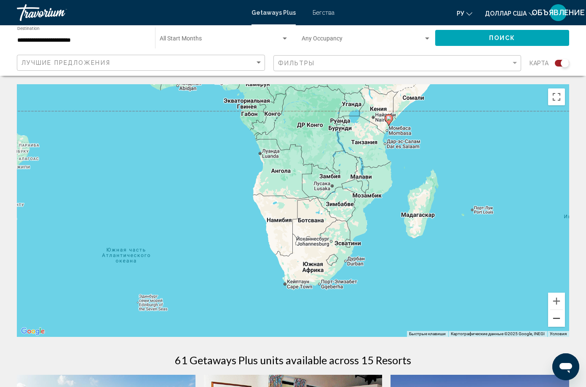
click at [558, 310] on button "Уменьшить" at bounding box center [556, 318] width 17 height 17
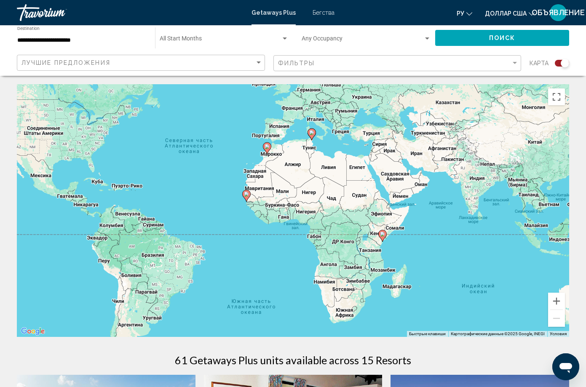
drag, startPoint x: 396, startPoint y: 153, endPoint x: 437, endPoint y: 227, distance: 84.5
click at [437, 227] on div "Чтобы активировать перетаскивание с помощью клавиатуры, нажмите Alt + Ввод. Пос…" at bounding box center [293, 210] width 552 height 253
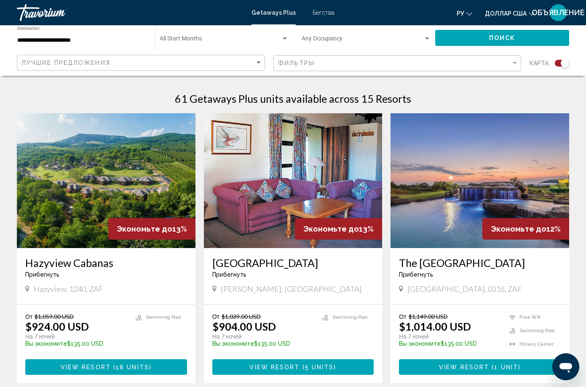
scroll to position [275, 0]
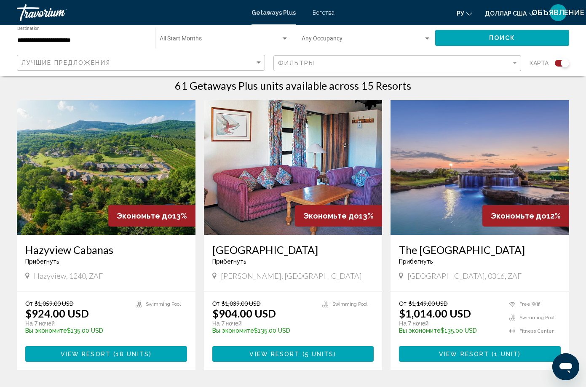
click at [85, 243] on h3 "Hazyview Cabanas" at bounding box center [106, 249] width 162 height 13
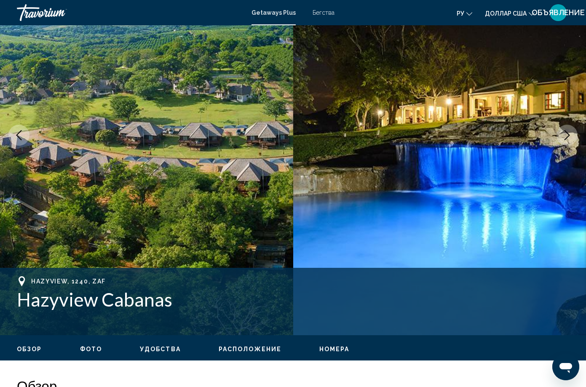
scroll to position [95, 0]
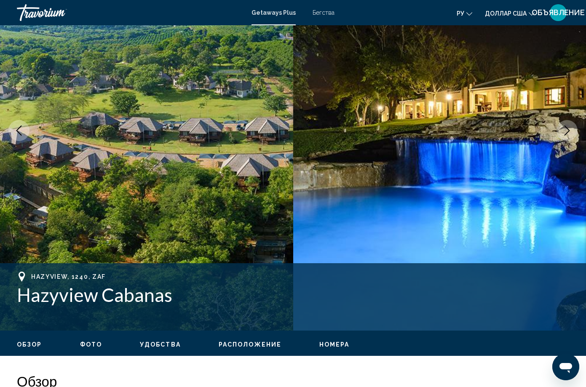
drag, startPoint x: 69, startPoint y: 275, endPoint x: 126, endPoint y: 276, distance: 56.5
copy div "Hazyview, 1240, ZAF"
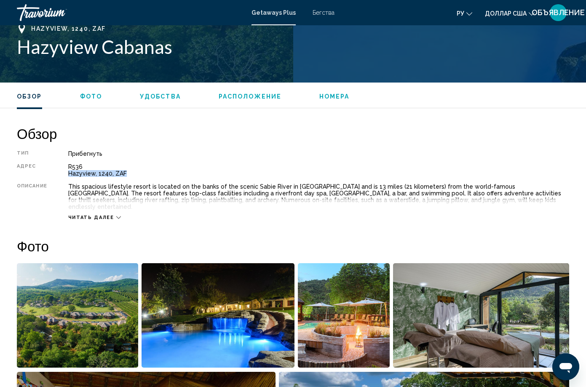
scroll to position [335, 0]
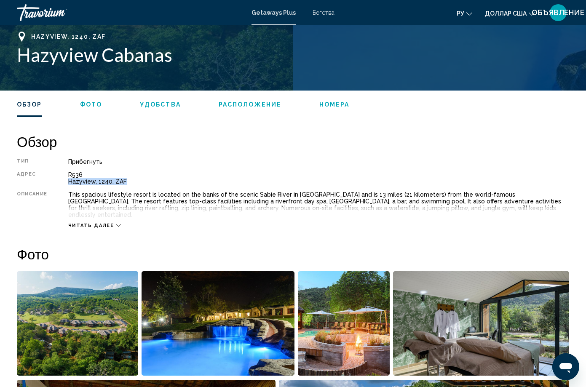
click at [86, 271] on img "Open full-screen image slider" at bounding box center [77, 323] width 121 height 104
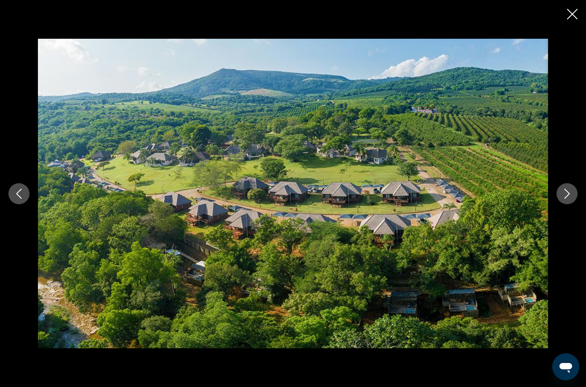
click at [302, 213] on img "Основное содержание" at bounding box center [293, 194] width 510 height 310
click at [569, 193] on icon "Next image" at bounding box center [567, 194] width 5 height 10
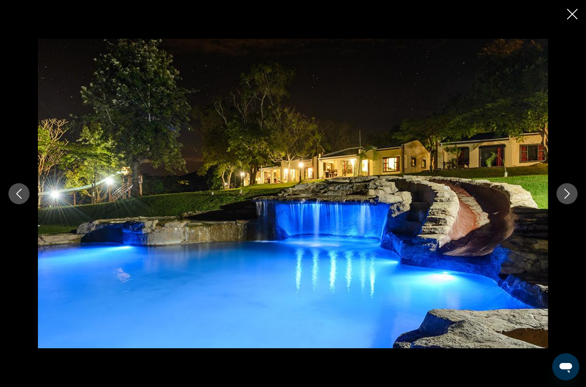
click at [569, 193] on icon "Next image" at bounding box center [567, 194] width 5 height 10
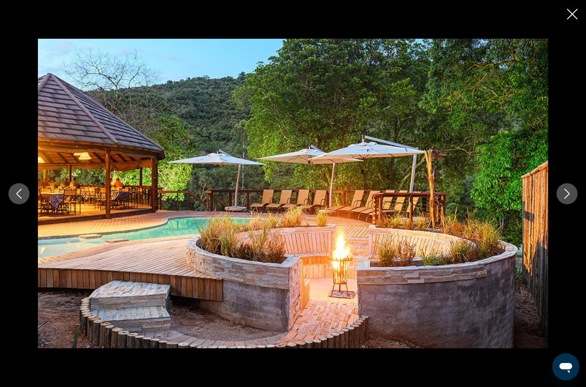
click at [569, 193] on icon "Next image" at bounding box center [567, 194] width 5 height 10
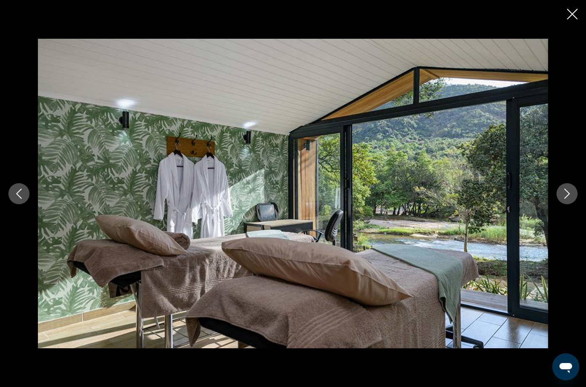
click at [569, 193] on icon "Next image" at bounding box center [567, 194] width 5 height 10
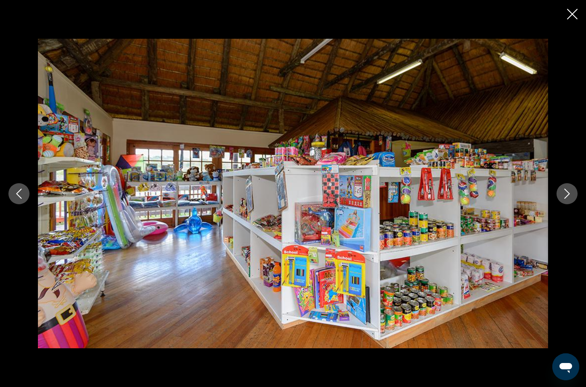
click at [569, 193] on icon "Next image" at bounding box center [567, 194] width 5 height 10
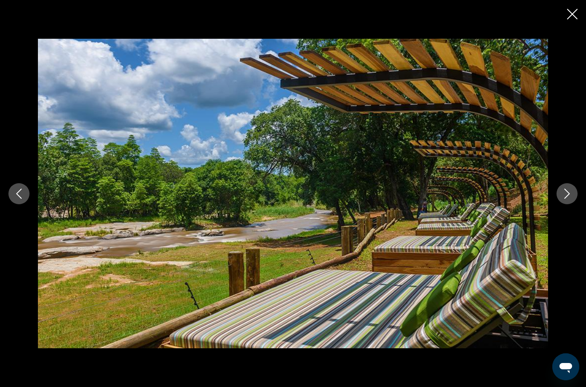
click at [569, 193] on icon "Next image" at bounding box center [567, 194] width 5 height 10
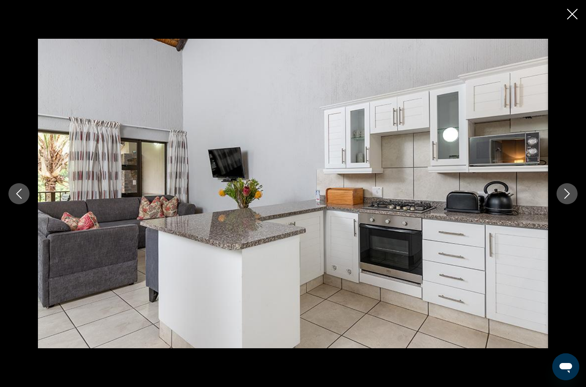
click at [569, 193] on icon "Next image" at bounding box center [567, 194] width 5 height 10
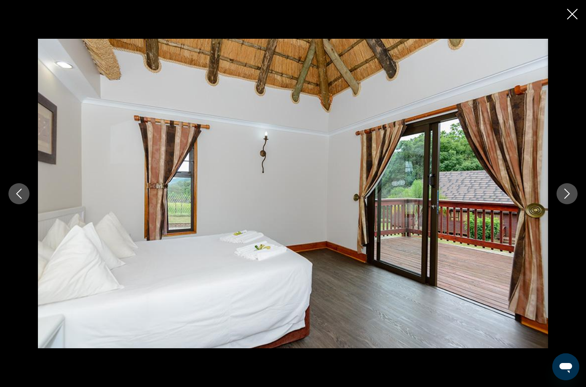
click at [569, 193] on icon "Next image" at bounding box center [567, 194] width 5 height 10
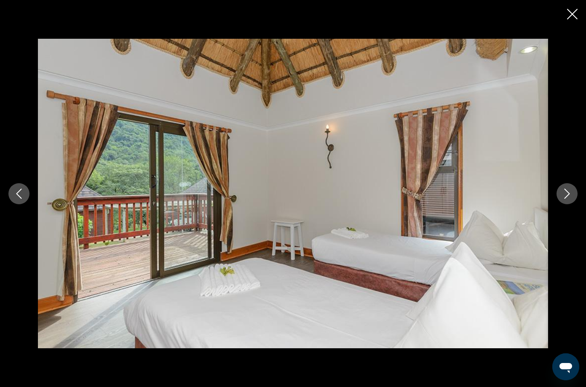
click at [569, 193] on icon "Next image" at bounding box center [567, 194] width 5 height 10
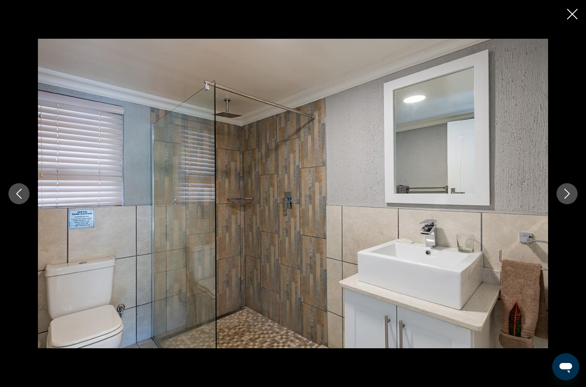
click at [569, 193] on icon "Next image" at bounding box center [567, 194] width 5 height 10
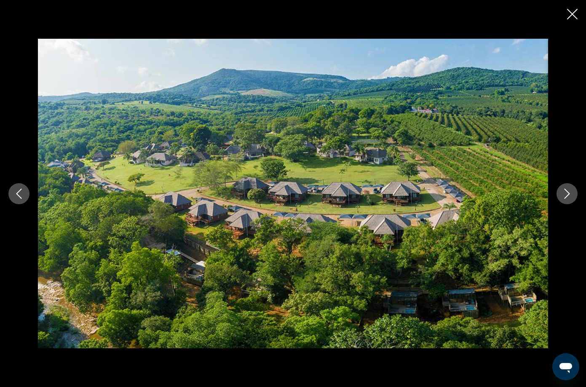
click at [570, 14] on icon "Close slideshow" at bounding box center [572, 14] width 11 height 11
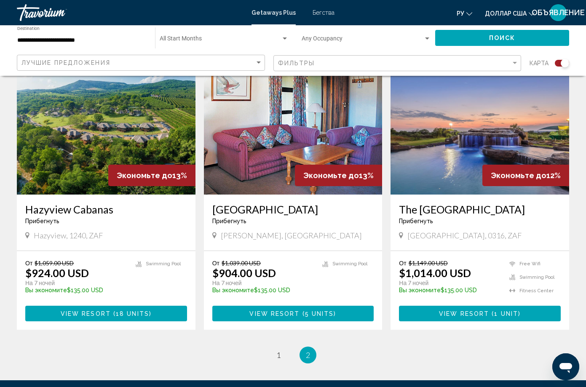
scroll to position [318, 0]
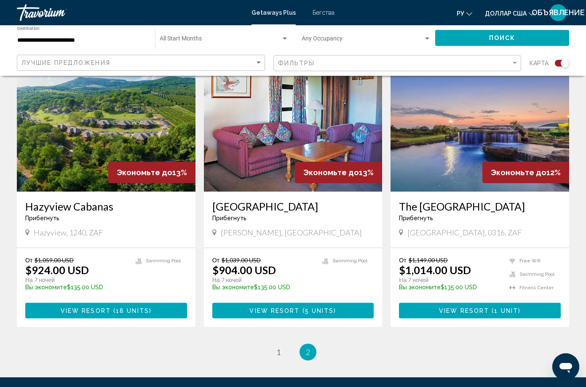
click at [265, 228] on span "[PERSON_NAME], [GEOGRAPHIC_DATA]" at bounding box center [291, 232] width 141 height 9
drag, startPoint x: 230, startPoint y: 206, endPoint x: 292, endPoint y: 205, distance: 61.5
click at [301, 228] on div "[PERSON_NAME], [GEOGRAPHIC_DATA]" at bounding box center [293, 232] width 162 height 9
copy span "[PERSON_NAME], [GEOGRAPHIC_DATA]"
click at [283, 345] on link "page 1" at bounding box center [278, 352] width 15 height 15
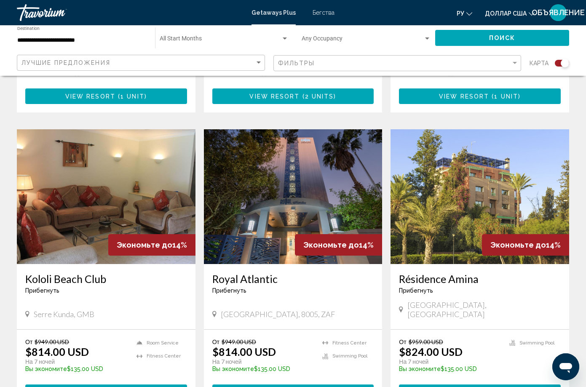
scroll to position [543, 0]
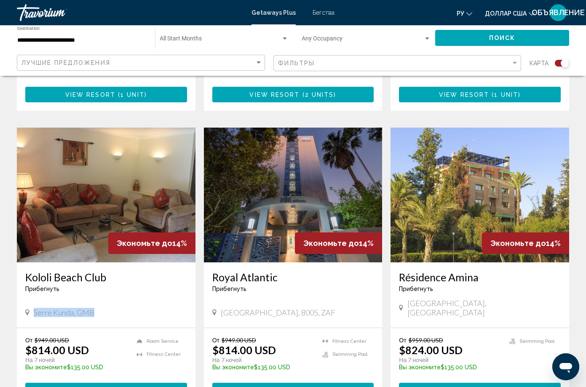
drag, startPoint x: 37, startPoint y: 267, endPoint x: 103, endPoint y: 268, distance: 66.2
click at [103, 308] on div "Serre Kunda, GMB" at bounding box center [106, 312] width 162 height 9
copy span "Serre Kunda, GMB"
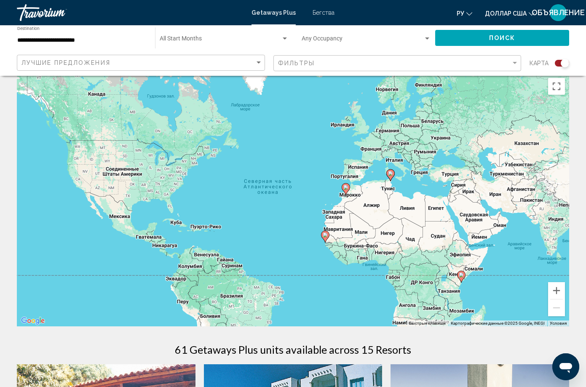
scroll to position [30, 0]
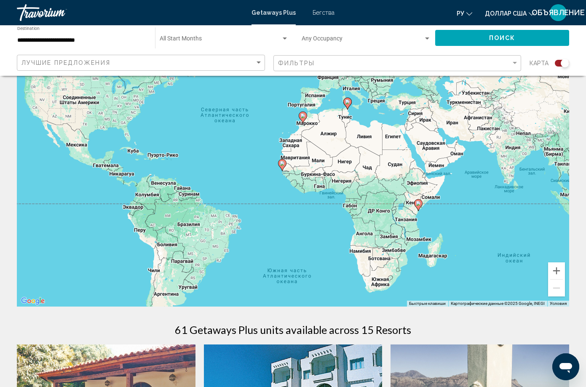
drag, startPoint x: 474, startPoint y: 236, endPoint x: 431, endPoint y: 183, distance: 68.6
click at [431, 183] on div "Чтобы активировать перетаскивание с помощью клавиатуры, нажмите Alt + Ввод. Пос…" at bounding box center [293, 180] width 552 height 253
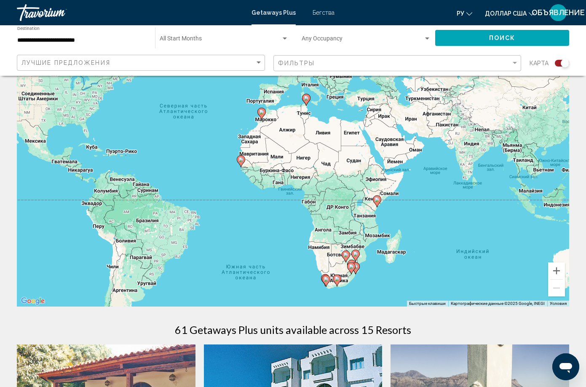
drag, startPoint x: 423, startPoint y: 195, endPoint x: 387, endPoint y: 188, distance: 36.5
click at [387, 188] on div "Чтобы активировать перетаскивание с помощью клавиатуры, нажмите Alt + Ввод. Пос…" at bounding box center [293, 180] width 552 height 253
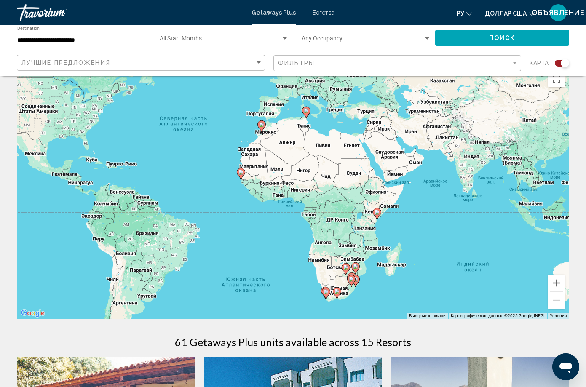
scroll to position [5, 0]
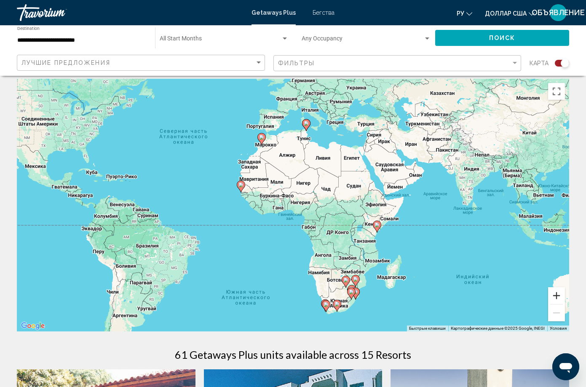
click at [554, 287] on button "Увеличить" at bounding box center [556, 295] width 17 height 17
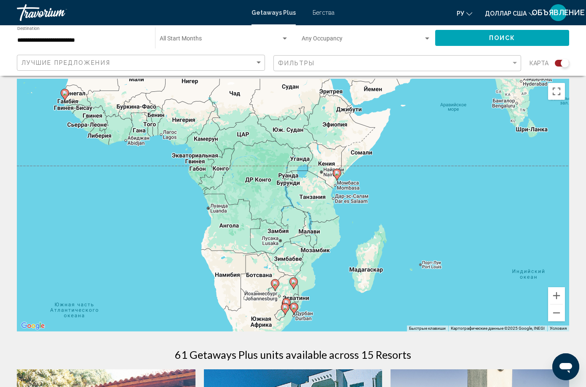
drag, startPoint x: 469, startPoint y: 246, endPoint x: 345, endPoint y: 166, distance: 146.9
click at [345, 166] on div "Чтобы активировать перетаскивание с помощью клавиатуры, нажмите Alt + Ввод. Пос…" at bounding box center [293, 205] width 552 height 253
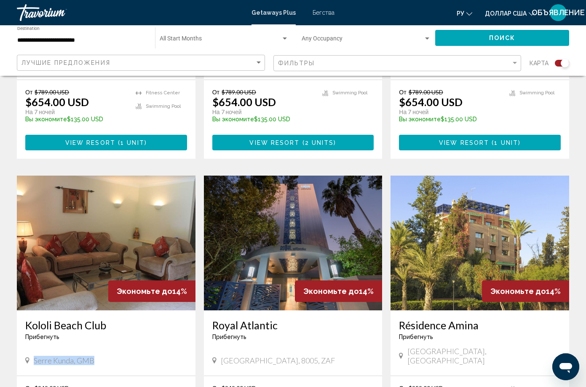
scroll to position [499, 0]
